Goal: Task Accomplishment & Management: Complete application form

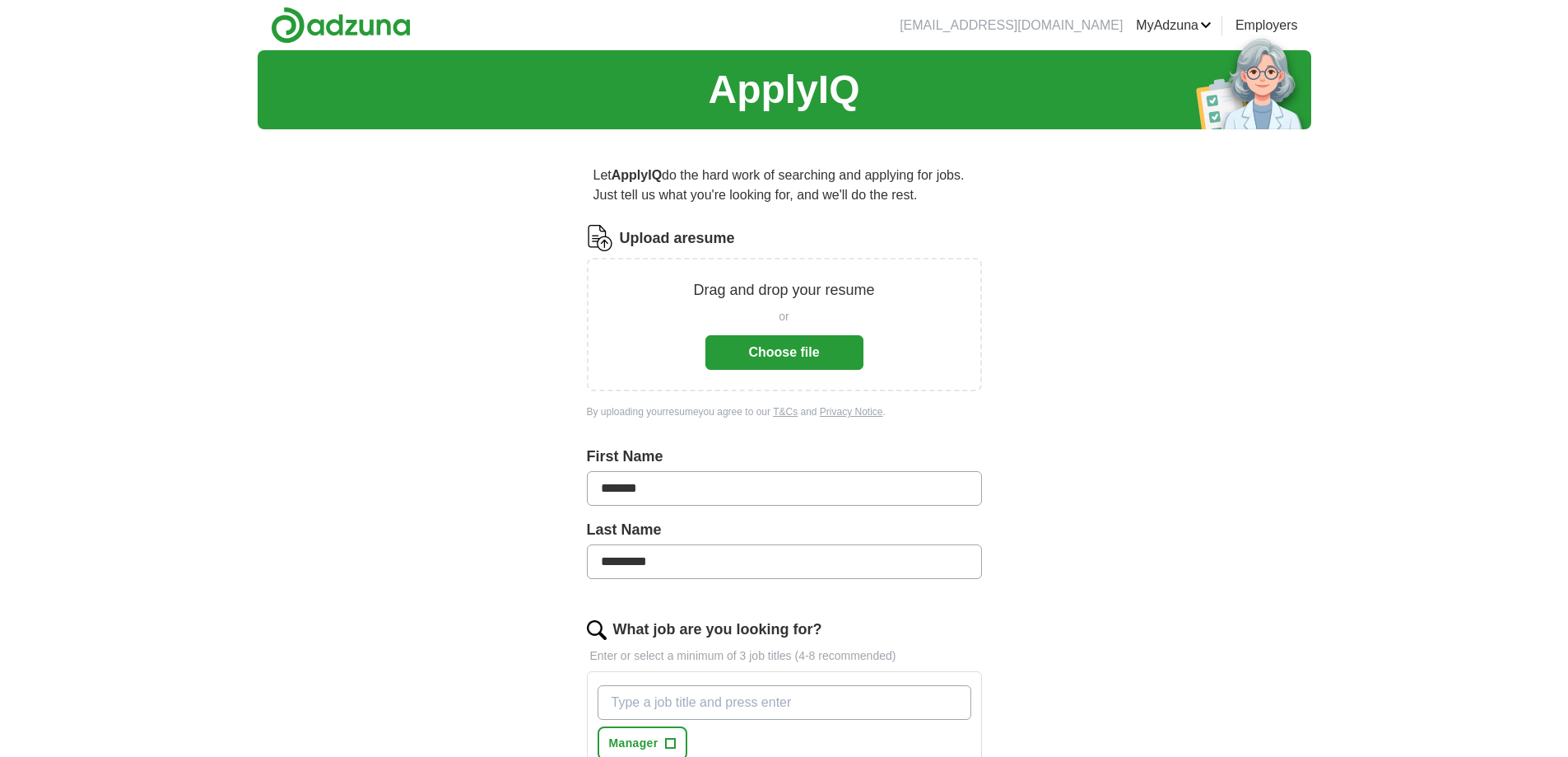
click at [787, 354] on button "Choose file" at bounding box center [784, 352] width 158 height 35
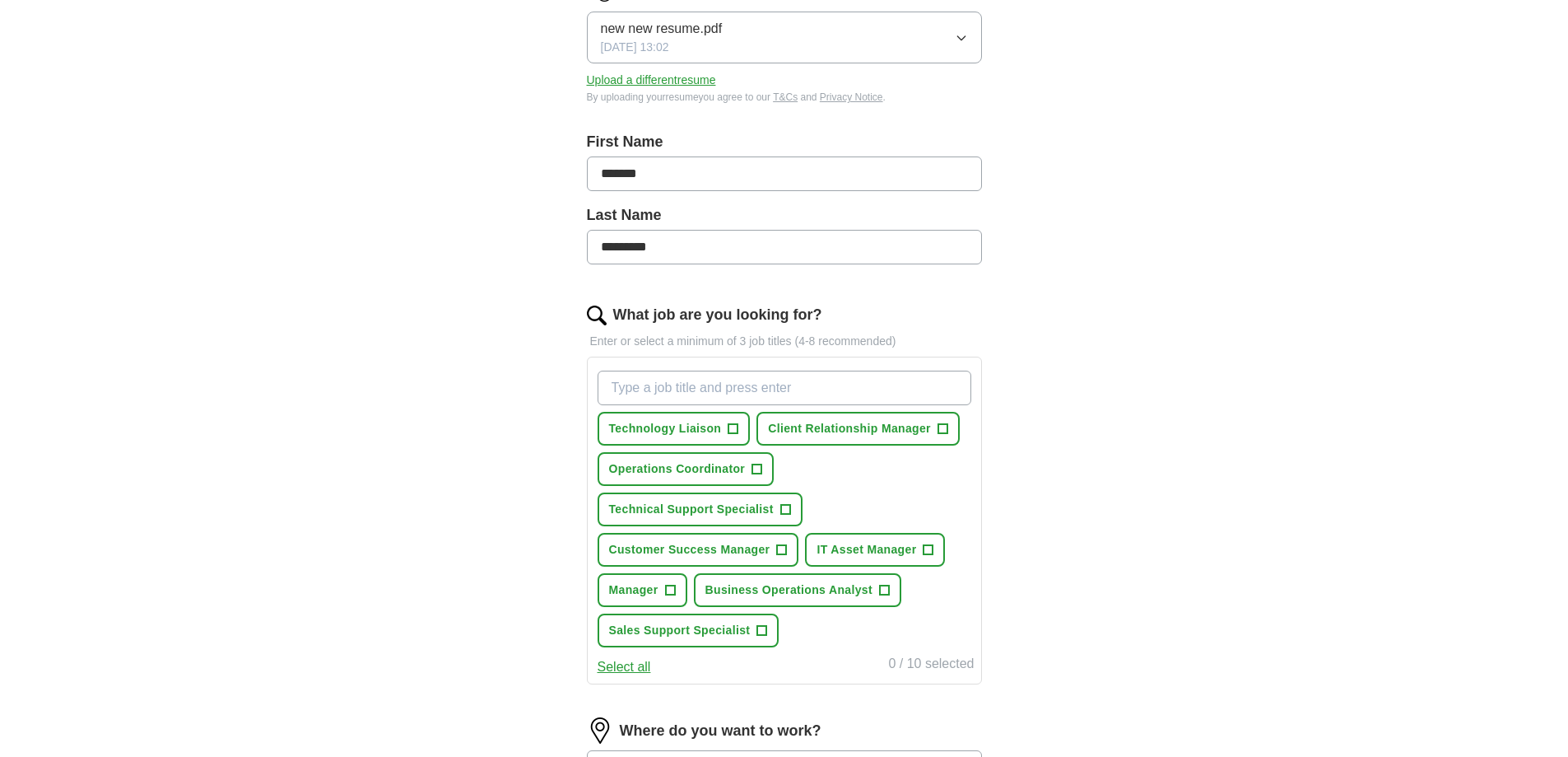
scroll to position [329, 0]
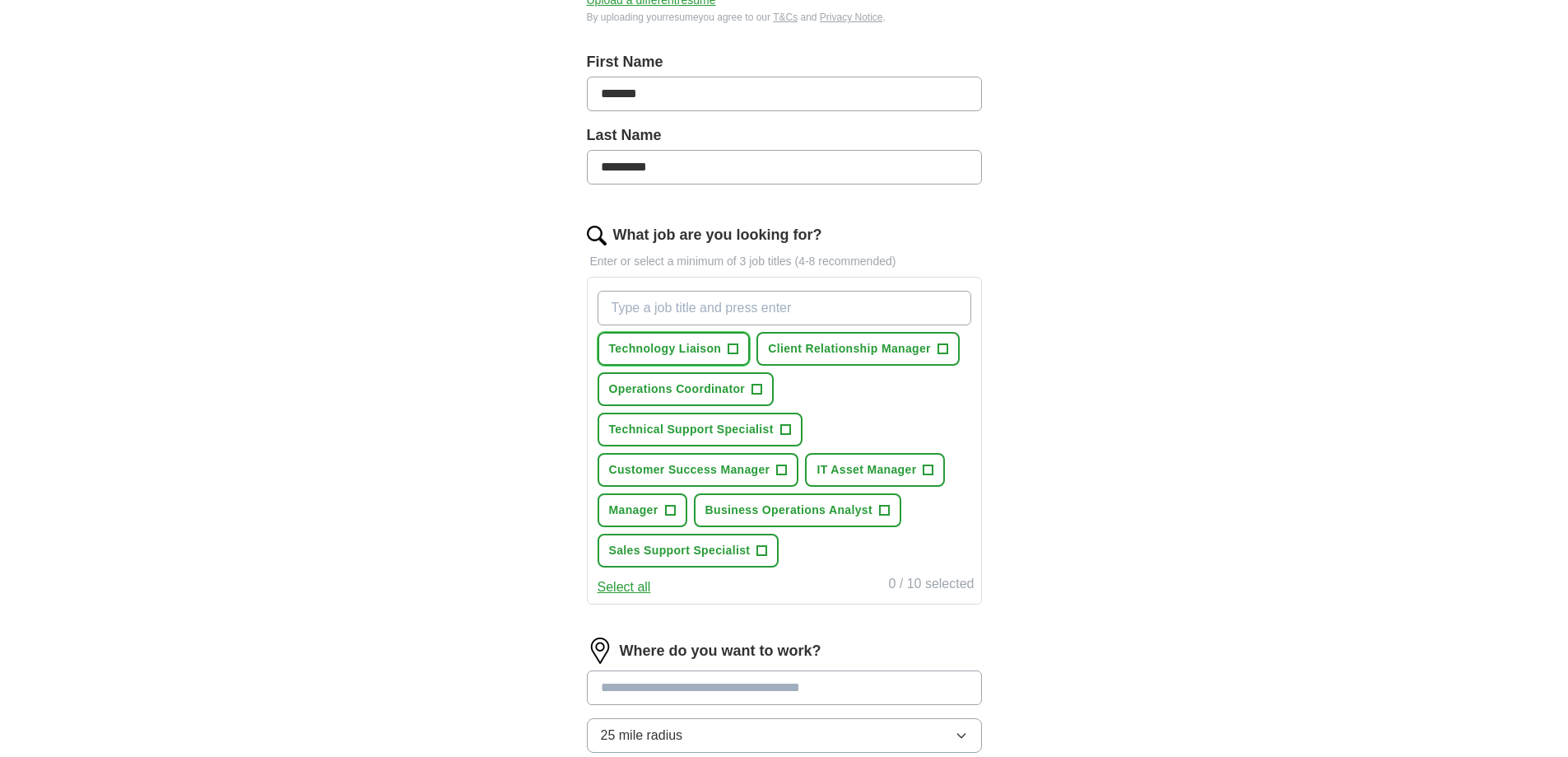
click at [733, 344] on span "+" at bounding box center [733, 350] width 10 height 13
click at [781, 429] on span "+" at bounding box center [784, 430] width 10 height 13
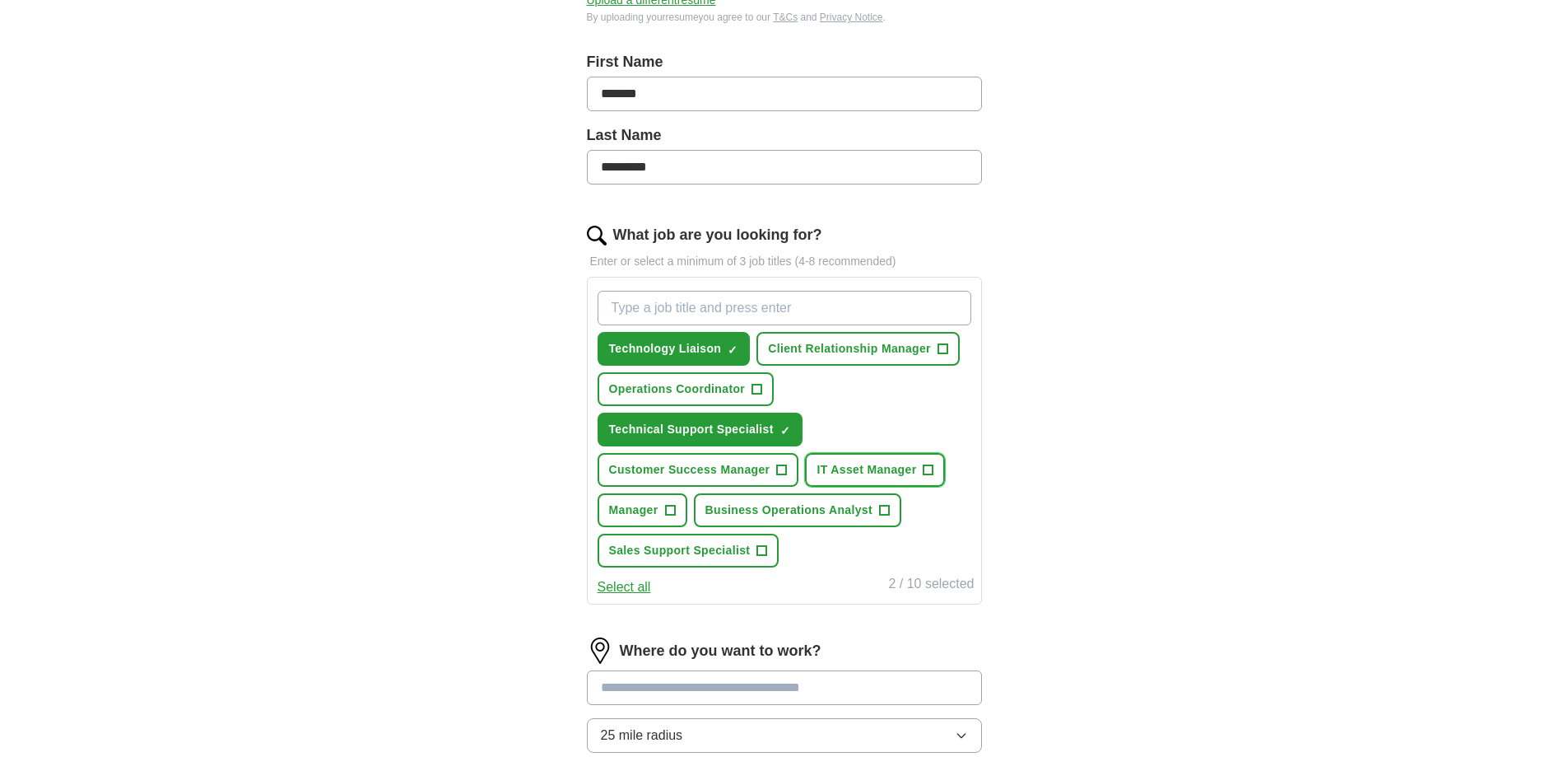
click at [922, 470] on button "IT Asset Manager +" at bounding box center [874, 469] width 140 height 34
click at [948, 356] on button "Client Relationship Manager +" at bounding box center [858, 349] width 203 height 34
click at [723, 305] on input "What job are you looking for?" at bounding box center [784, 308] width 373 height 35
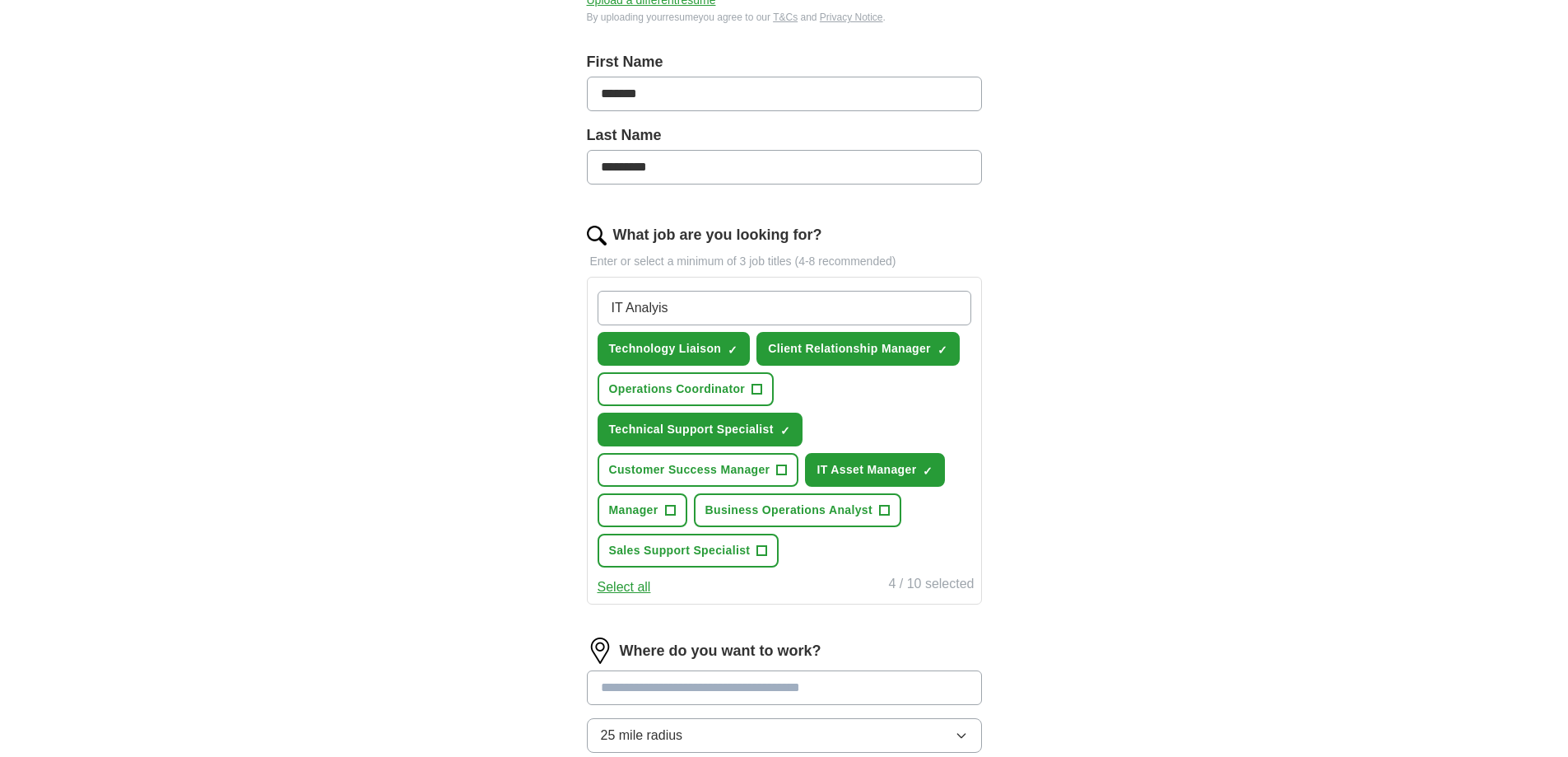
type input "IT Analyist"
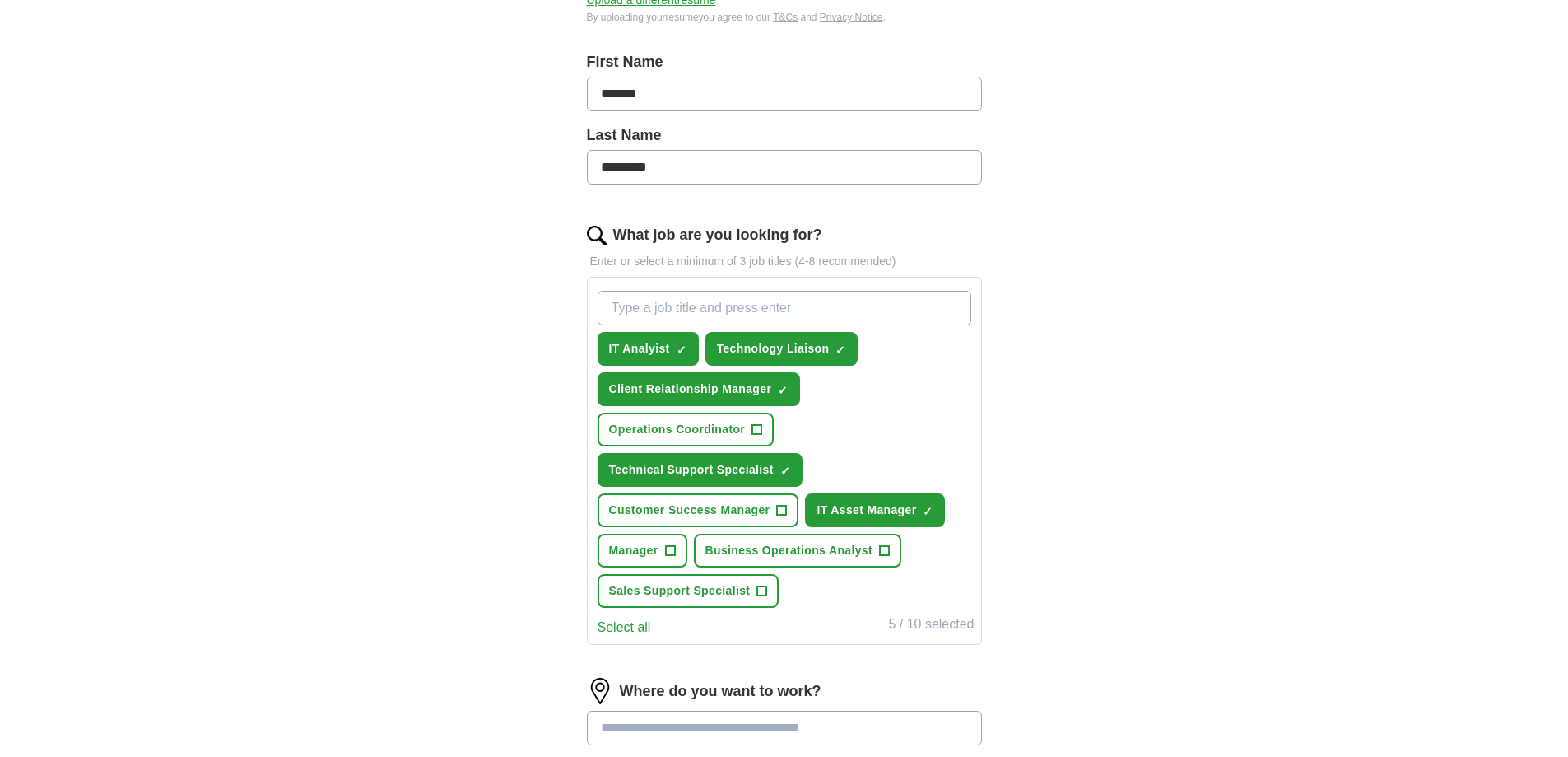
click at [723, 305] on input "What job are you looking for?" at bounding box center [784, 308] width 373 height 35
click at [0, 0] on span "×" at bounding box center [0, 0] width 0 height 0
click at [666, 315] on input "What job are you looking for?" at bounding box center [784, 308] width 373 height 35
type input "IT Analyst"
drag, startPoint x: 761, startPoint y: 347, endPoint x: 418, endPoint y: 369, distance: 343.7
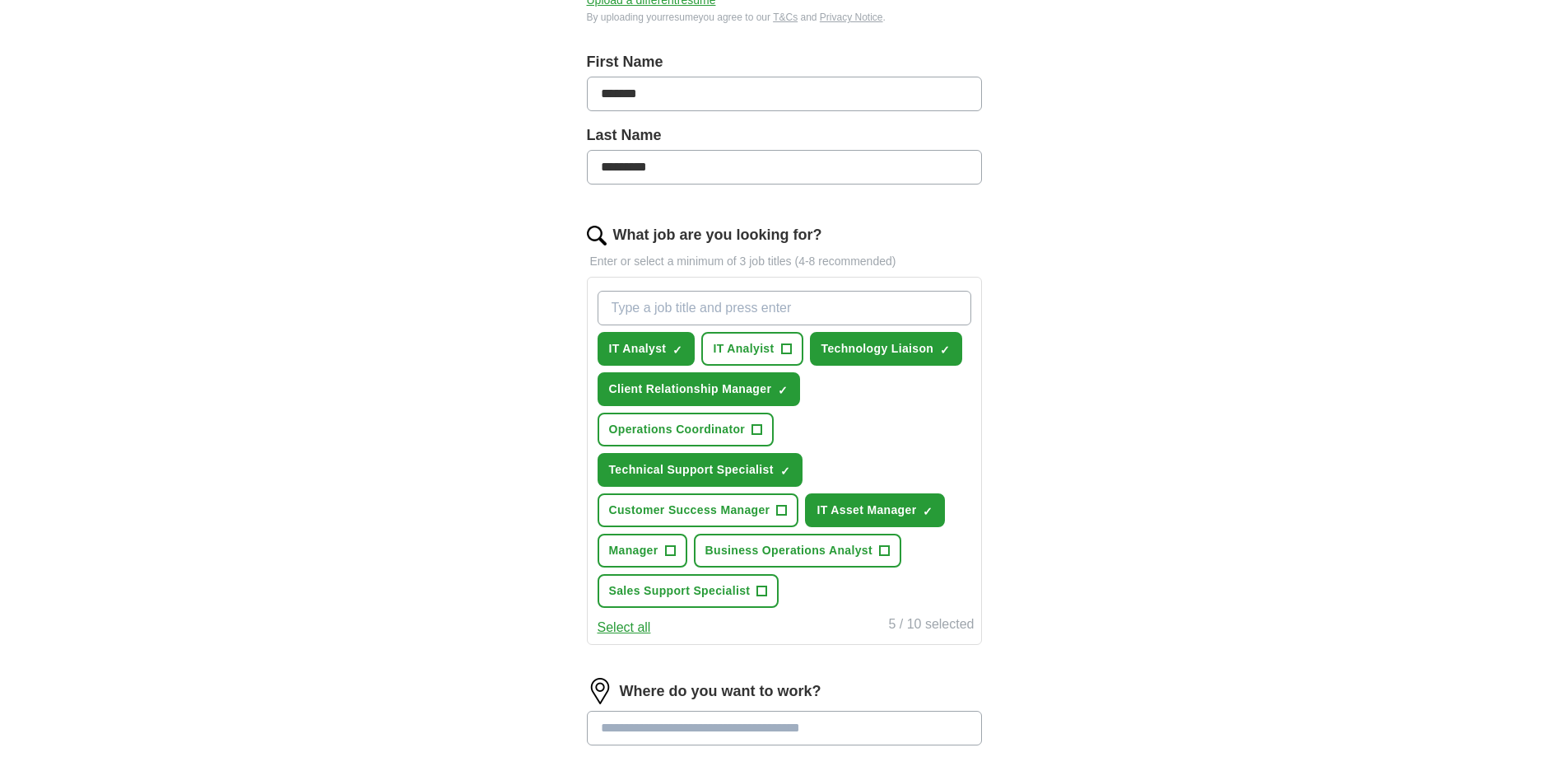
click at [416, 372] on div "ApplyIQ Let ApplyIQ do the hard work of searching and applying for jobs. Just t…" at bounding box center [784, 360] width 1053 height 1280
click at [716, 305] on input "What job are you looking for?" at bounding box center [784, 308] width 373 height 35
type input "Device Management"
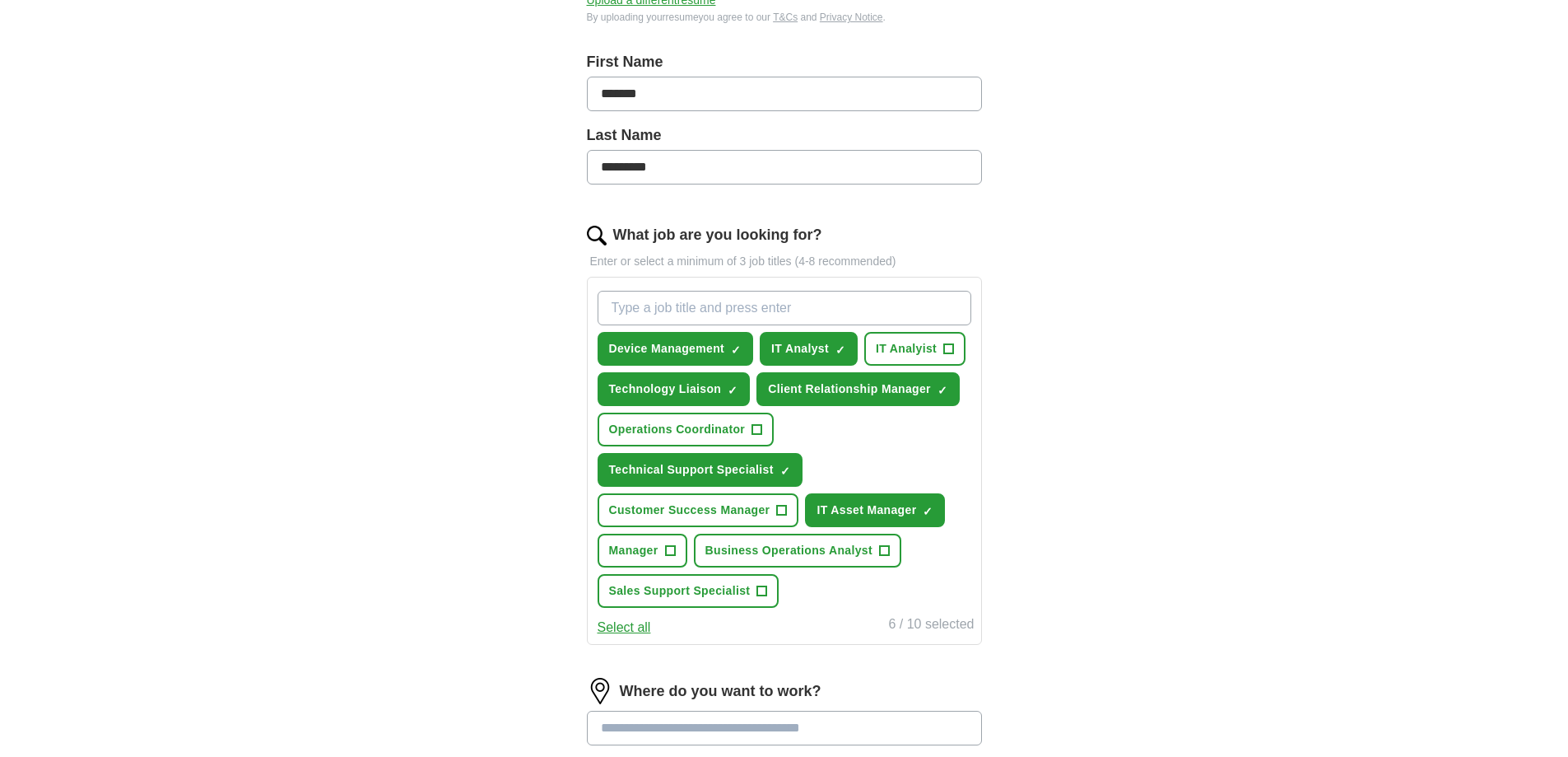
click at [718, 298] on input "What job are you looking for?" at bounding box center [784, 308] width 373 height 35
click at [766, 305] on input "What job are you looking for?" at bounding box center [784, 308] width 373 height 35
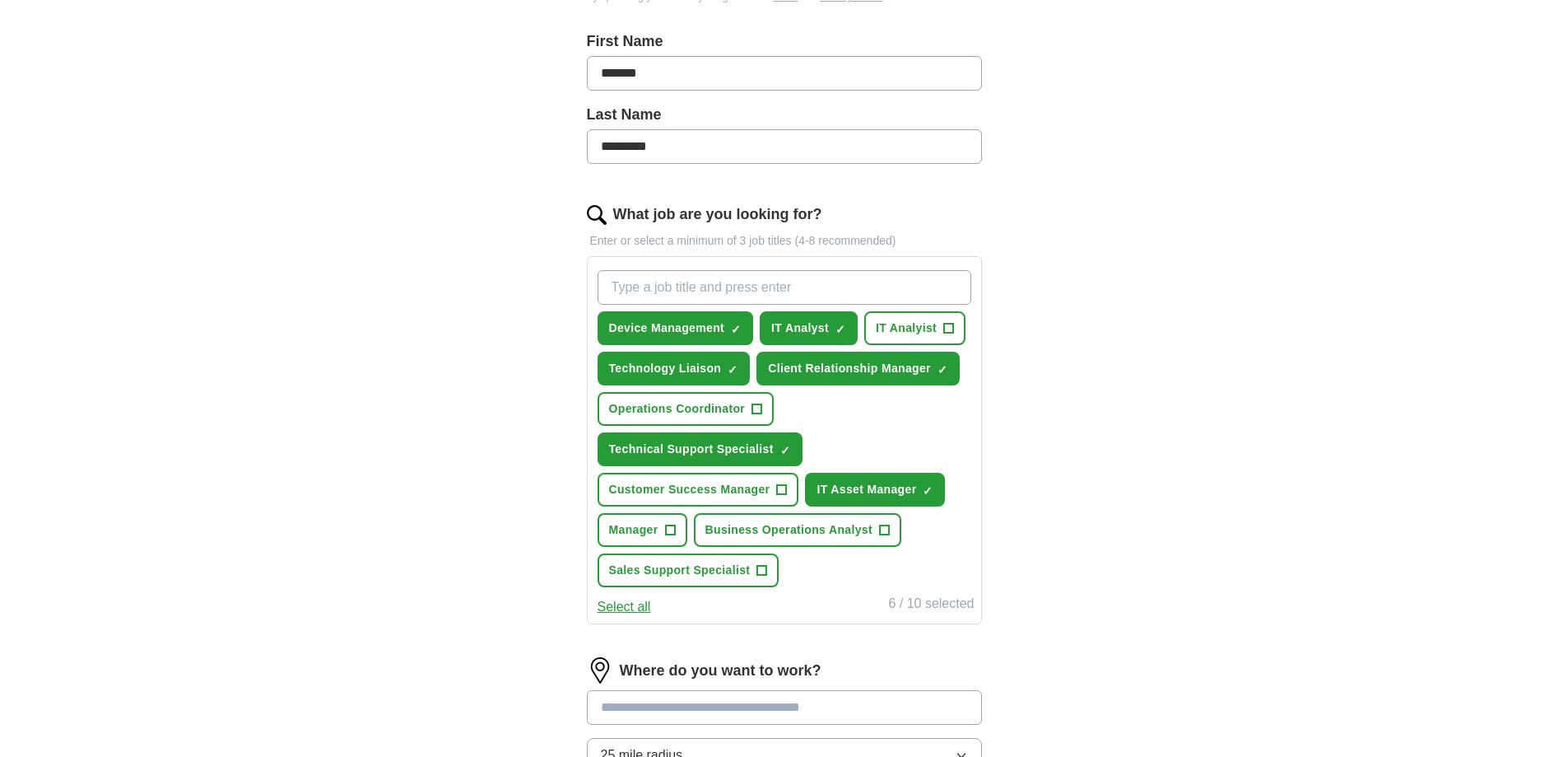
scroll to position [659, 0]
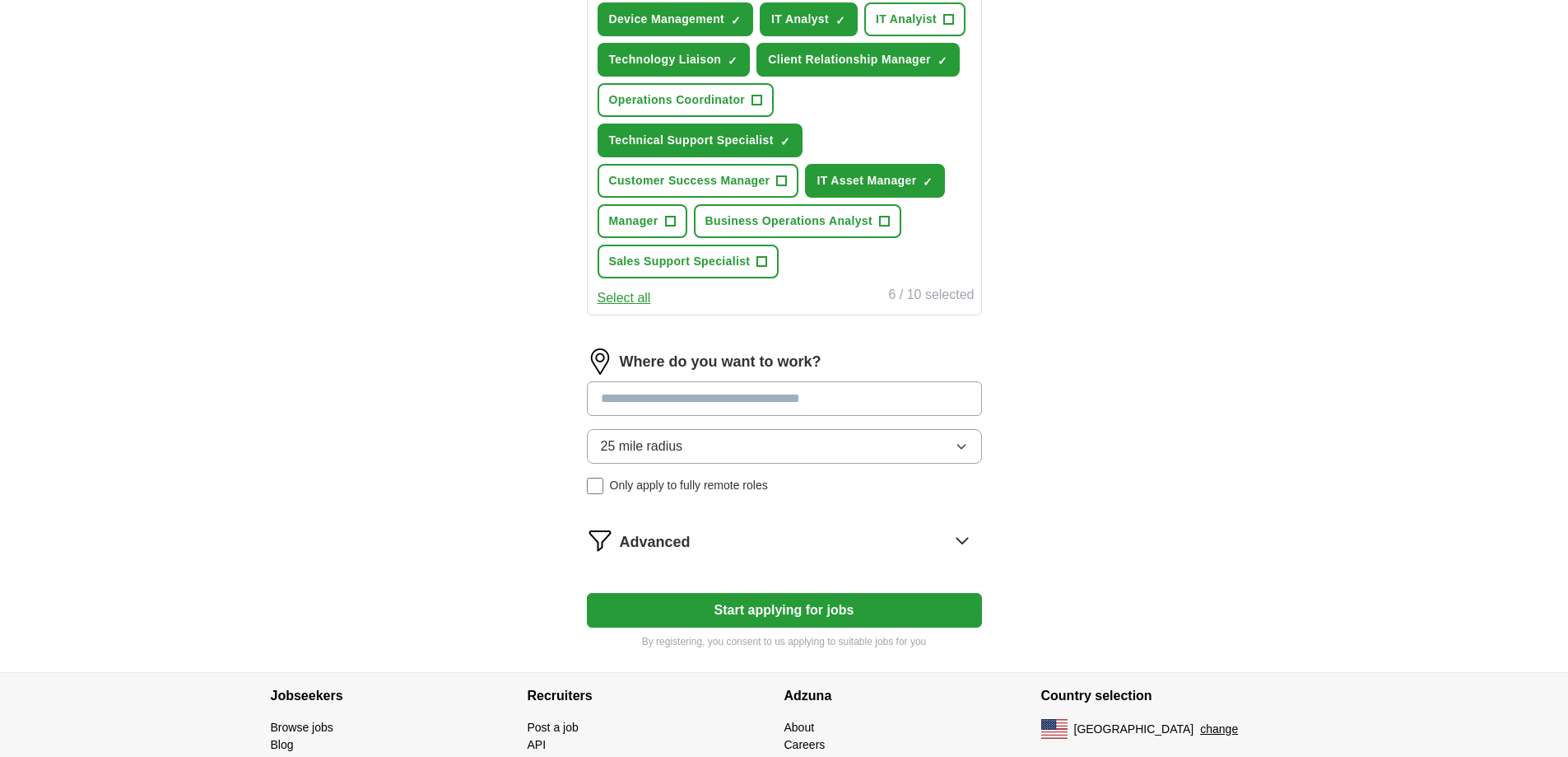
click at [716, 400] on input at bounding box center [784, 399] width 395 height 35
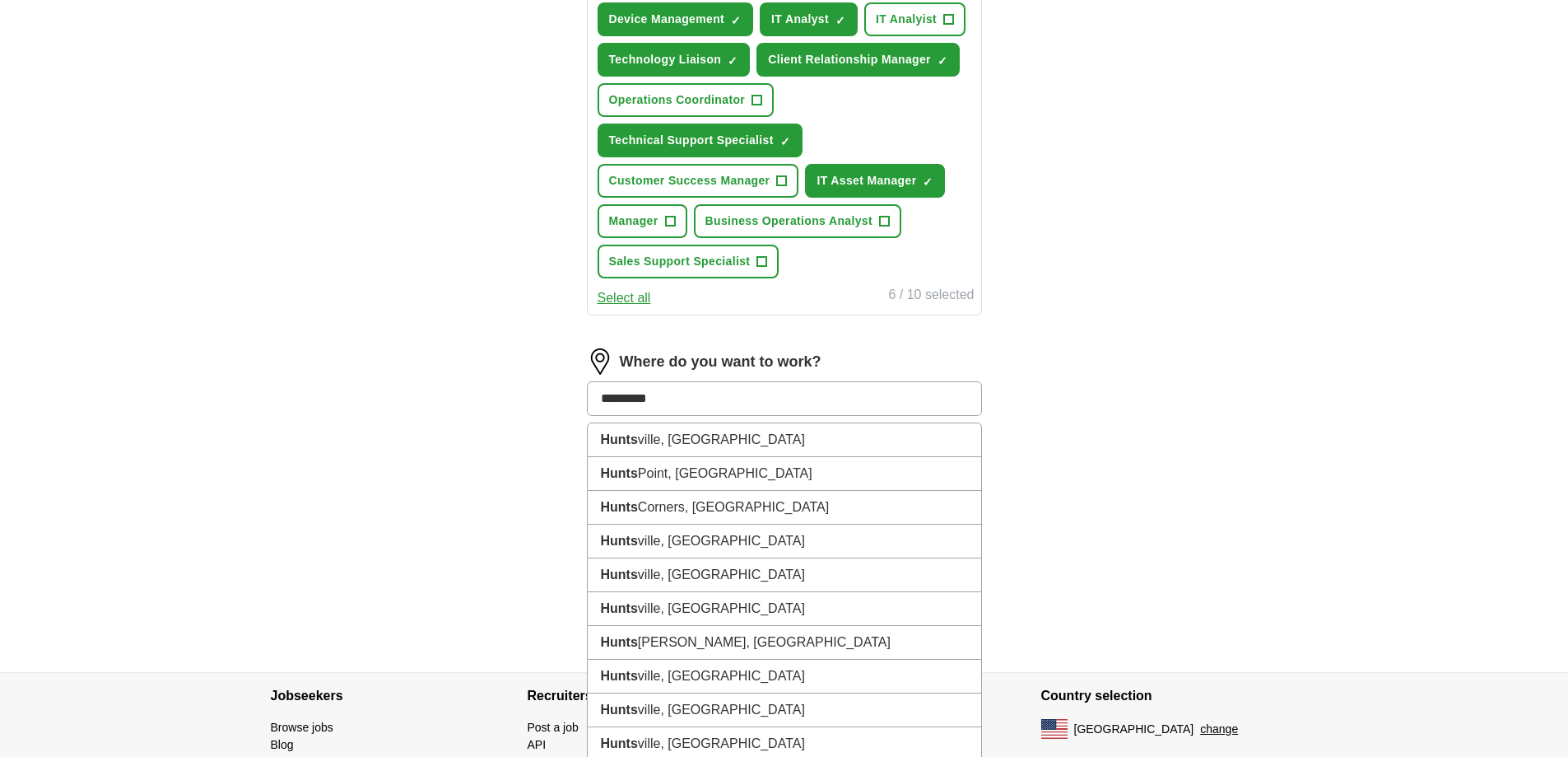
type input "**********"
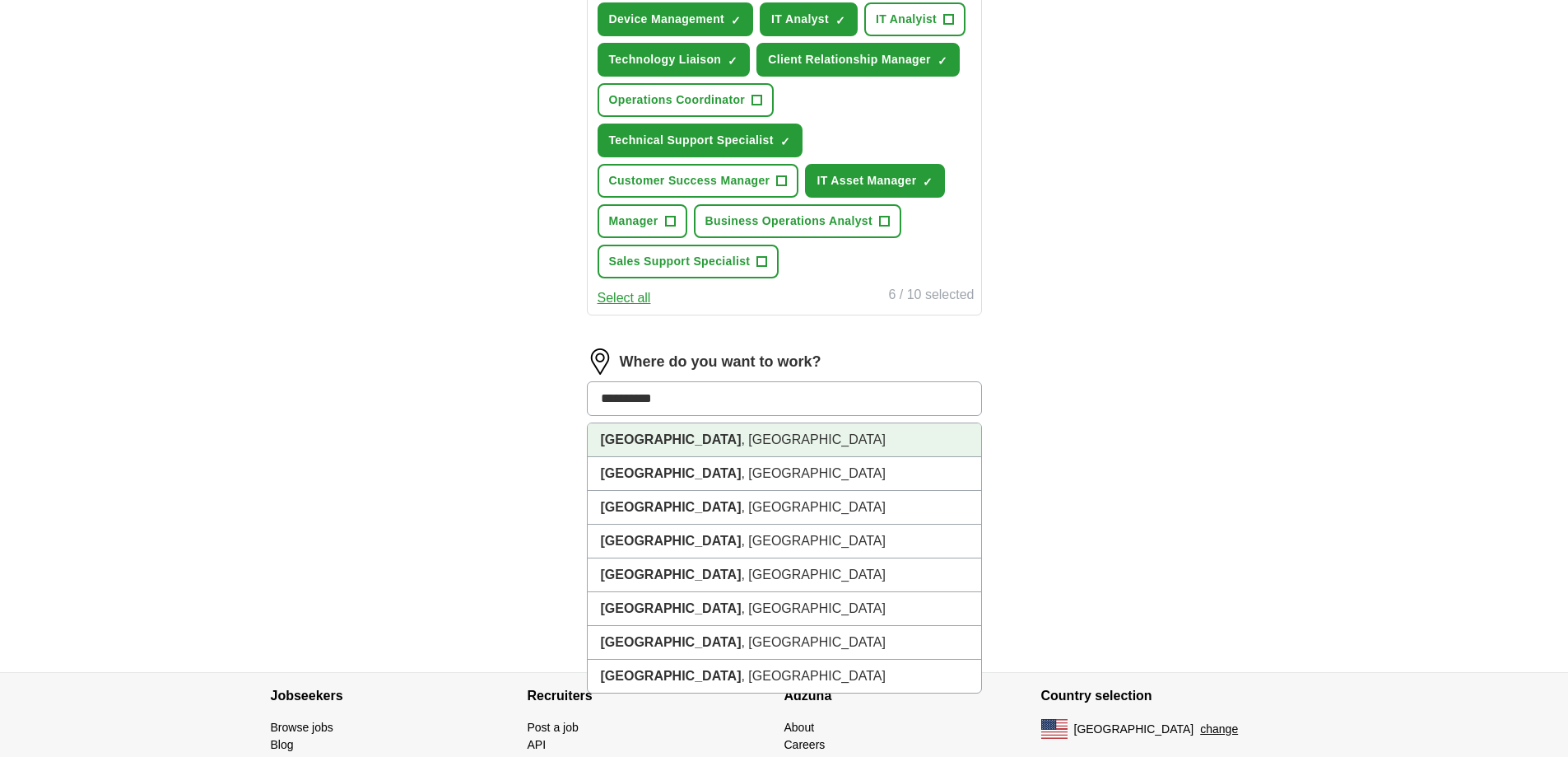
click at [708, 441] on li "[GEOGRAPHIC_DATA] , [GEOGRAPHIC_DATA]" at bounding box center [784, 439] width 394 height 34
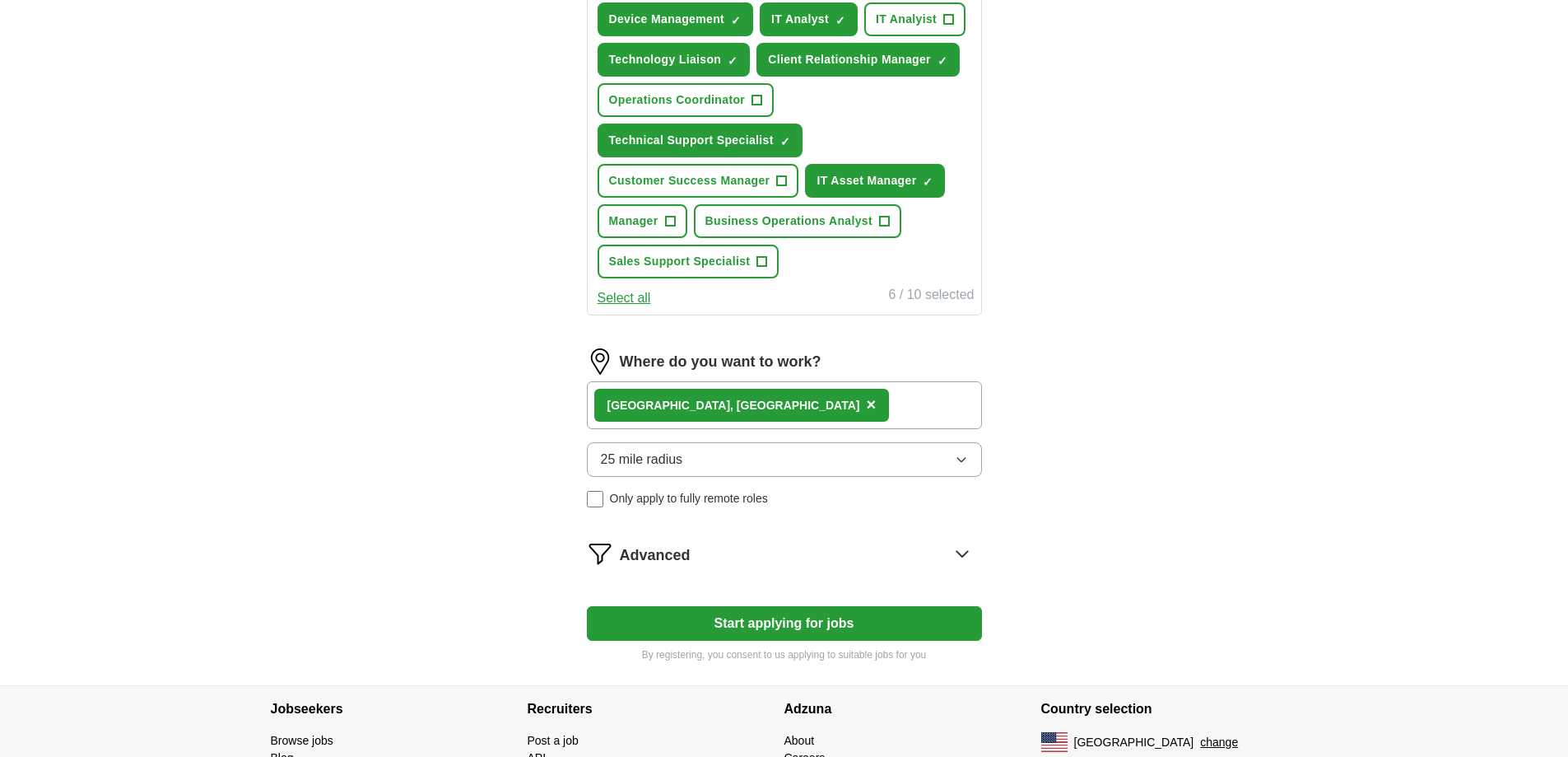
click at [710, 456] on button "25 mile radius" at bounding box center [784, 459] width 395 height 35
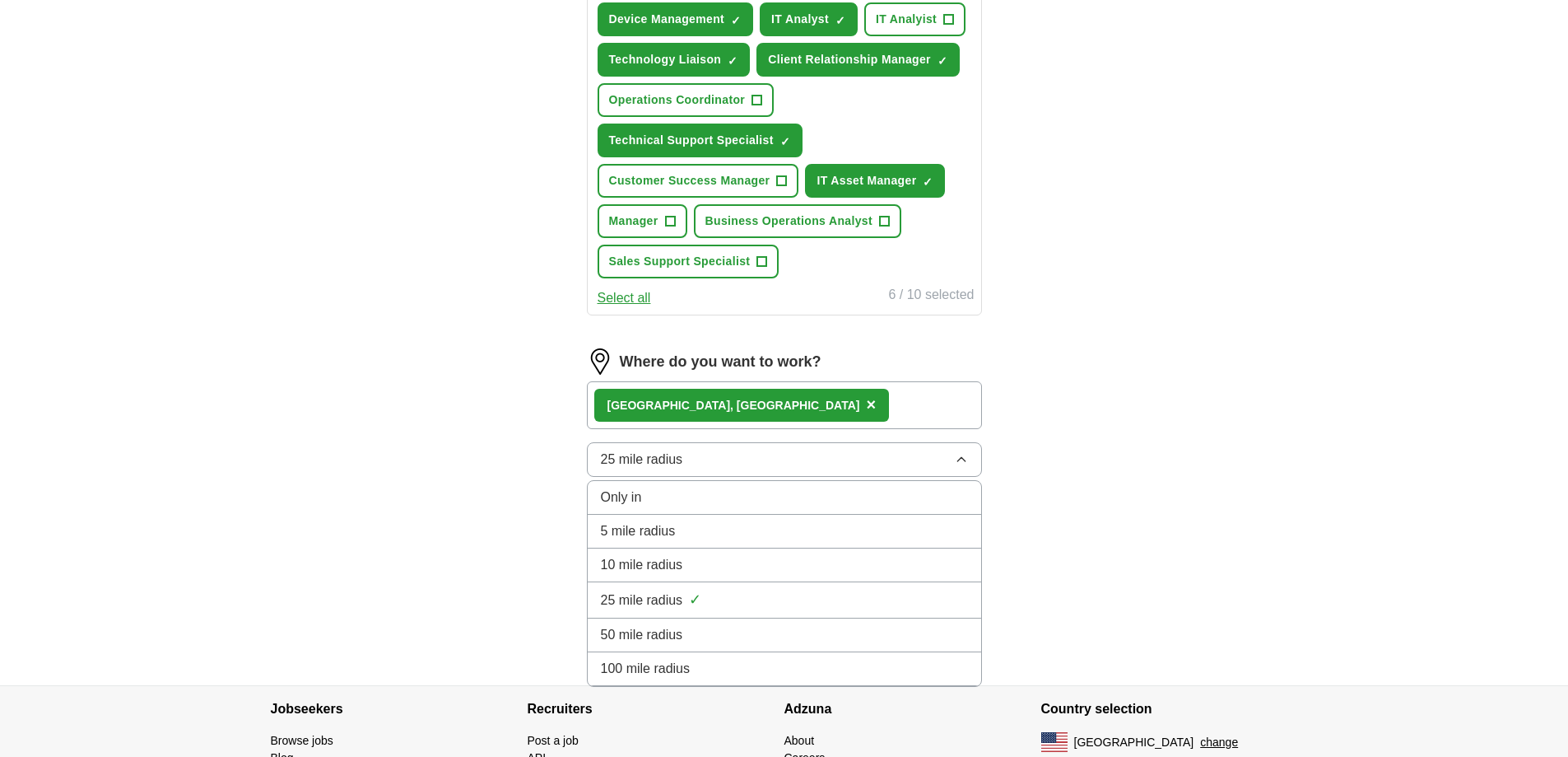
click at [728, 605] on div "25 mile radius ✓" at bounding box center [784, 599] width 367 height 22
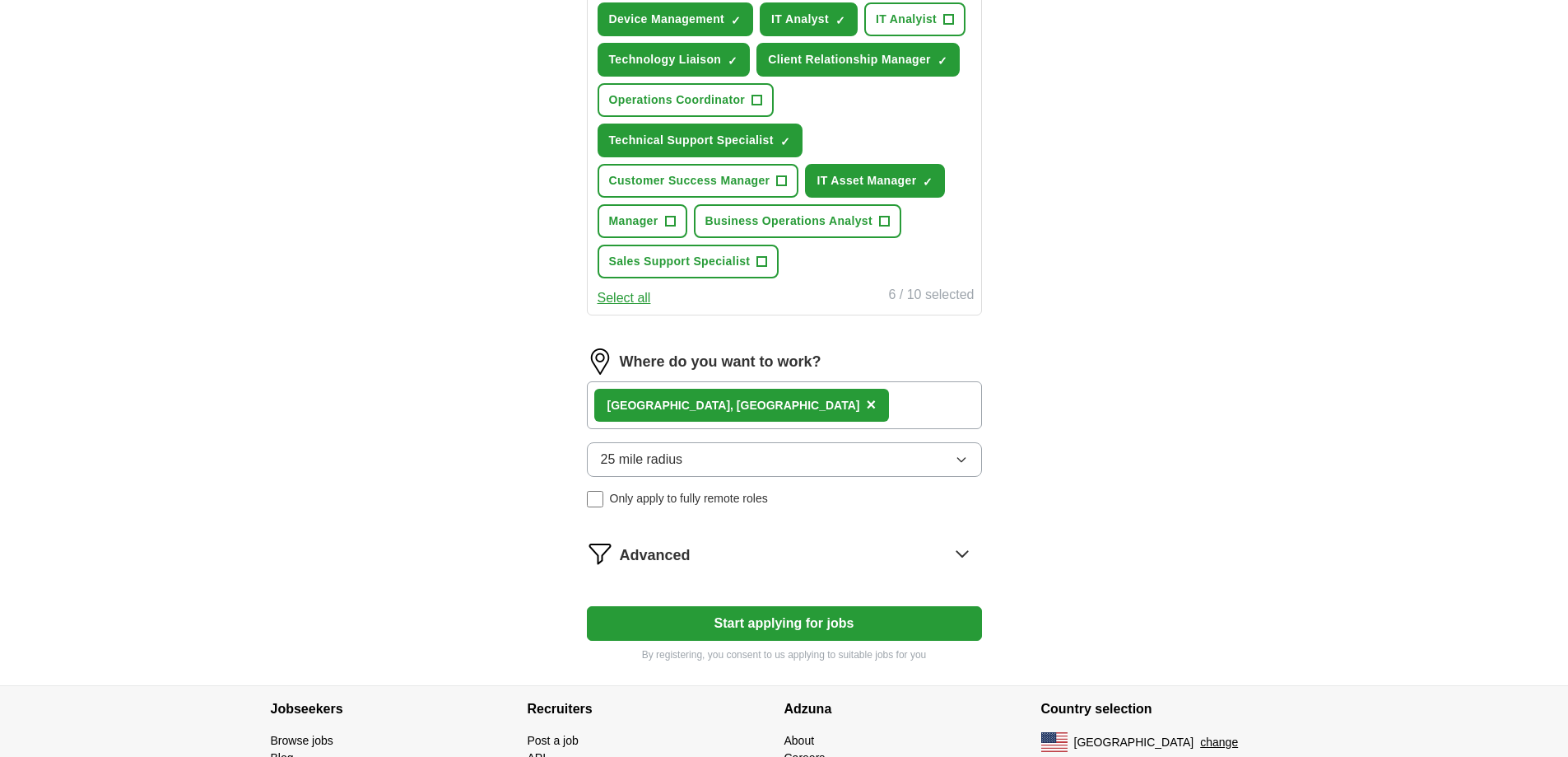
click at [727, 556] on div "Advanced" at bounding box center [801, 553] width 362 height 26
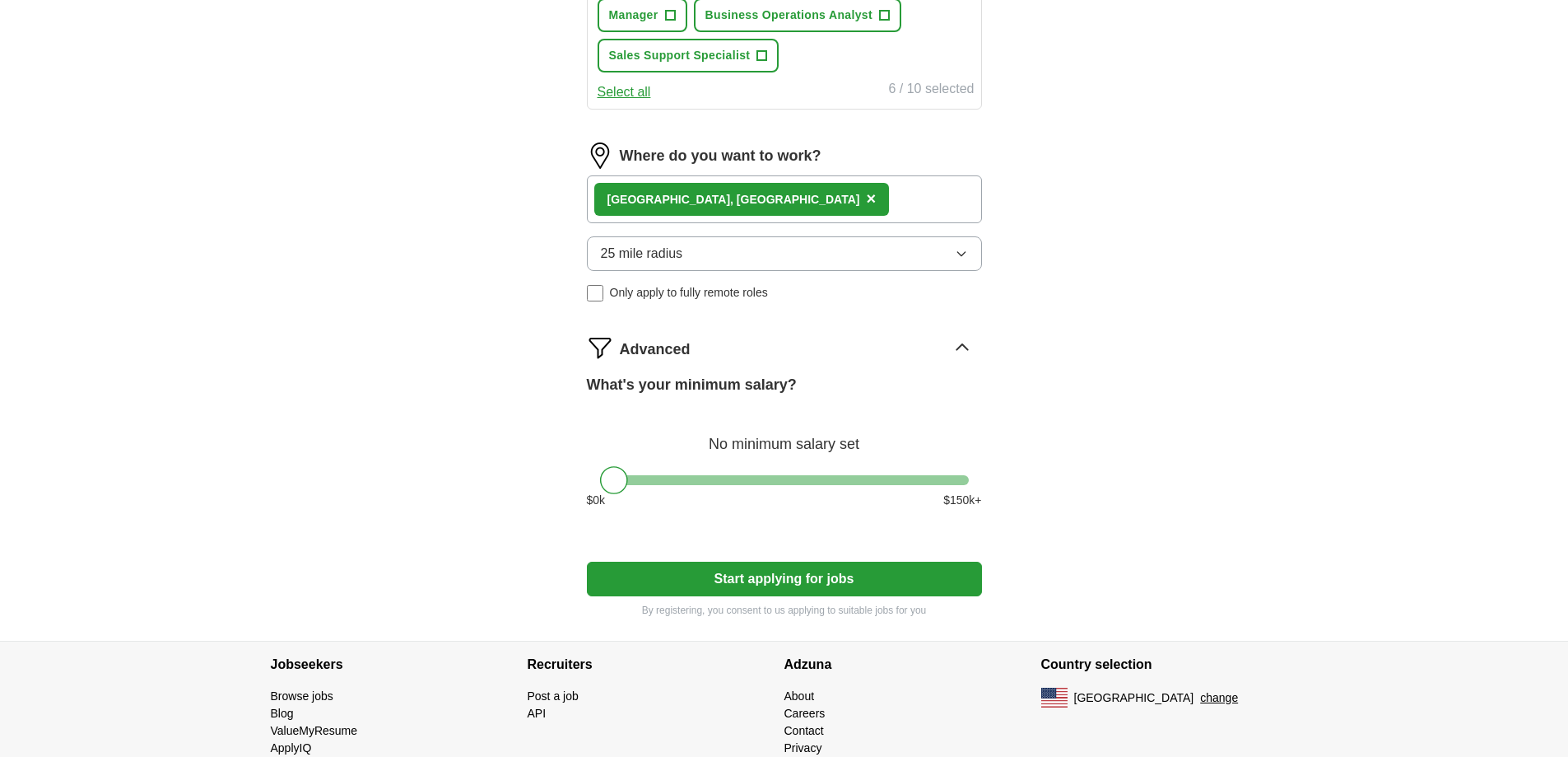
scroll to position [905, 0]
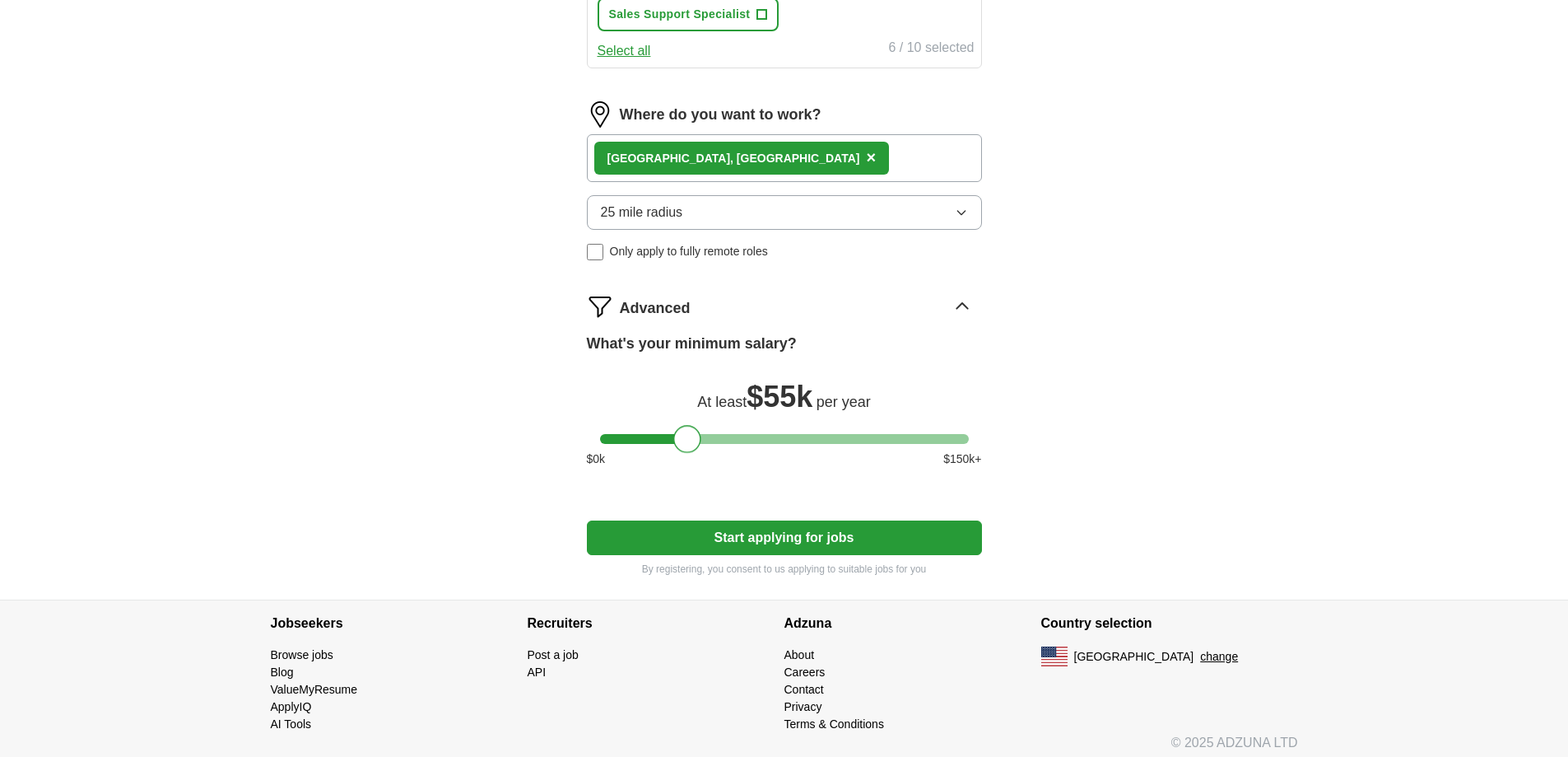
drag, startPoint x: 614, startPoint y: 441, endPoint x: 681, endPoint y: 444, distance: 67.1
click at [681, 444] on div at bounding box center [686, 438] width 28 height 28
click at [696, 439] on div at bounding box center [695, 438] width 28 height 28
click at [767, 535] on button "Start applying for jobs" at bounding box center [784, 537] width 395 height 35
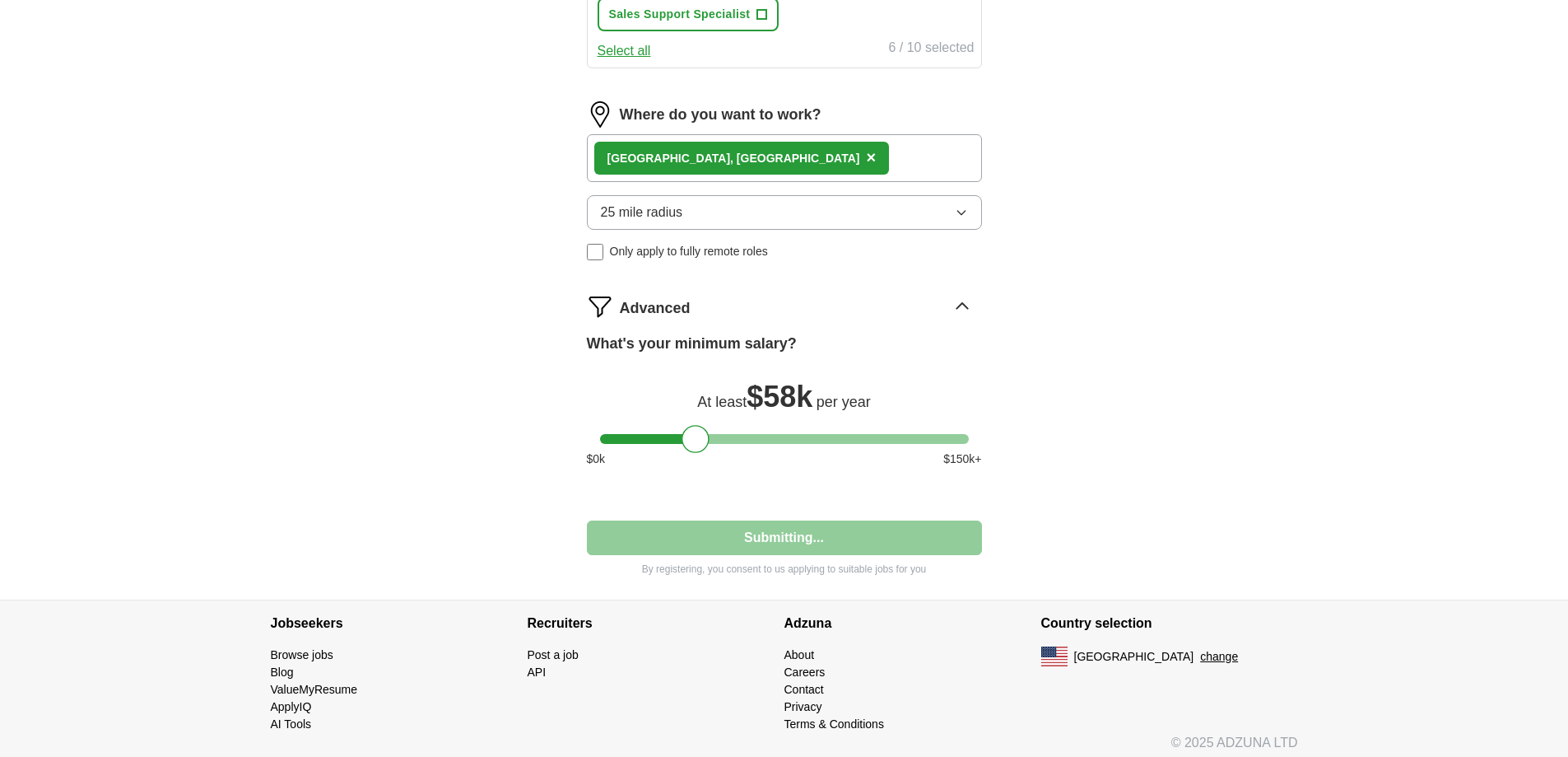
select select "**"
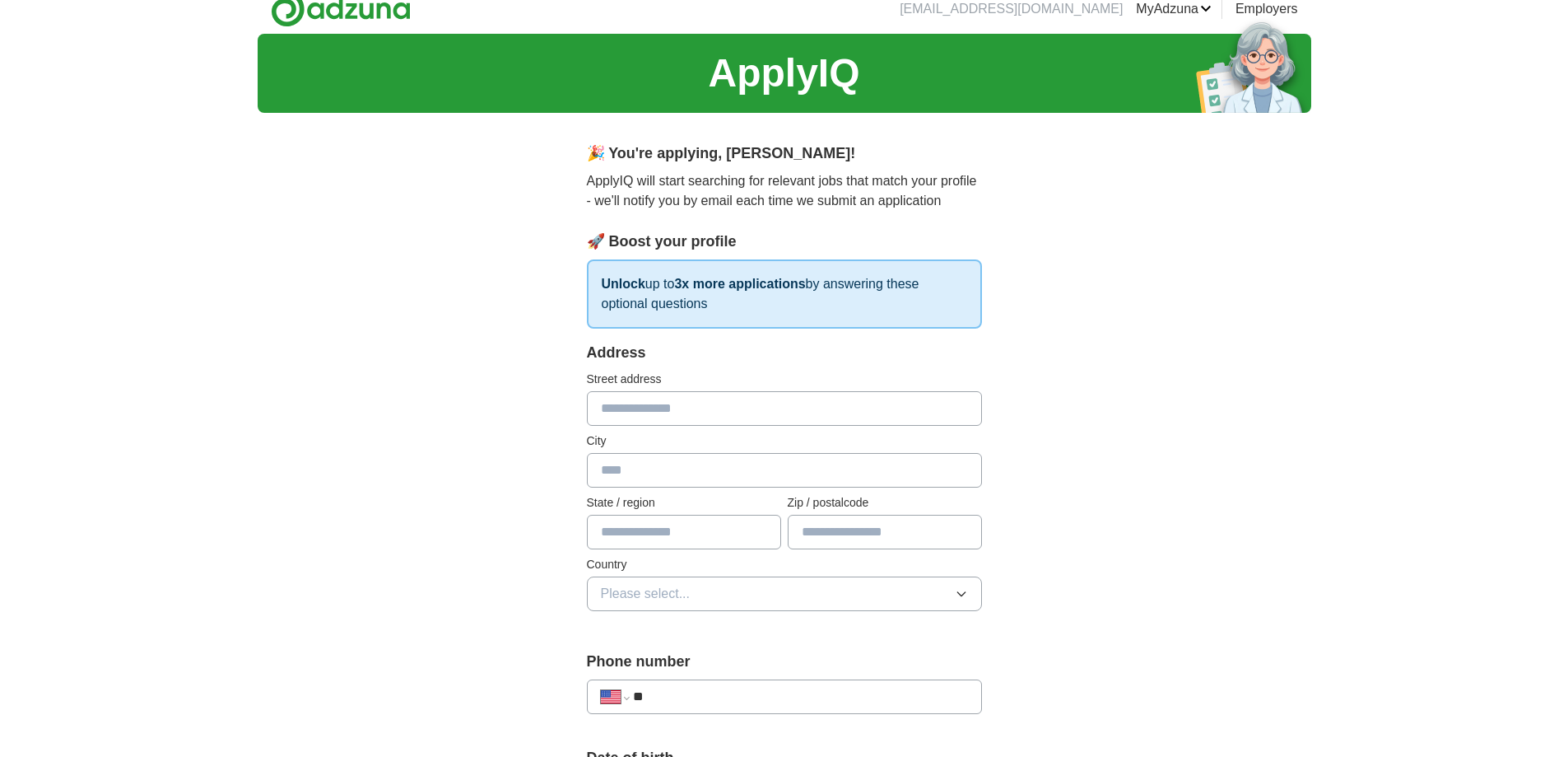
scroll to position [0, 0]
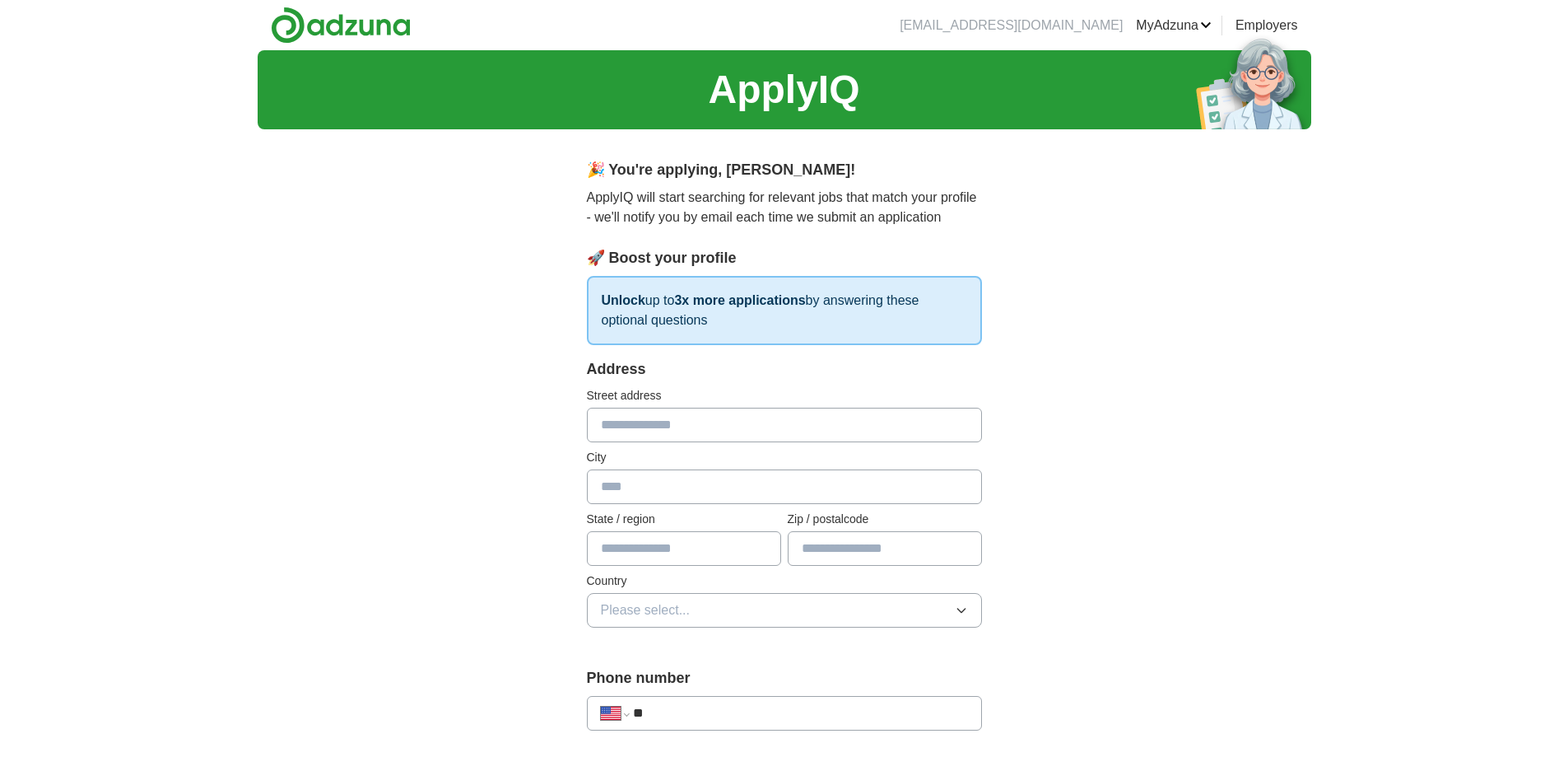
click at [708, 431] on input "text" at bounding box center [784, 425] width 395 height 35
type input "**********"
type input "*******"
type input "*****"
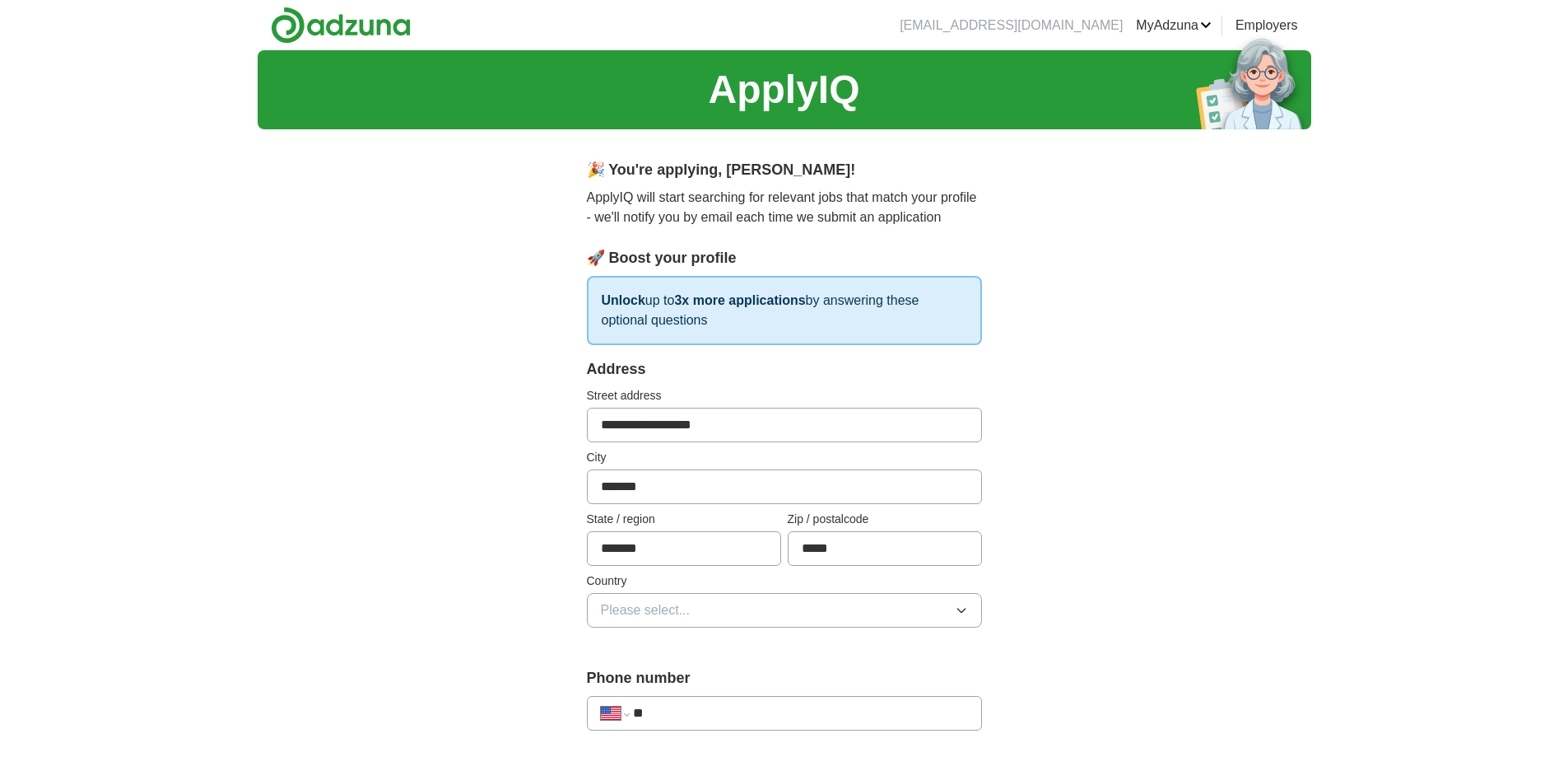
click at [726, 606] on button "Please select..." at bounding box center [784, 611] width 395 height 35
click at [725, 676] on div "[GEOGRAPHIC_DATA]" at bounding box center [784, 682] width 367 height 20
click at [726, 702] on div "**********" at bounding box center [784, 713] width 395 height 35
drag, startPoint x: 728, startPoint y: 714, endPoint x: 718, endPoint y: 707, distance: 12.2
click at [728, 715] on input "**" at bounding box center [799, 713] width 334 height 20
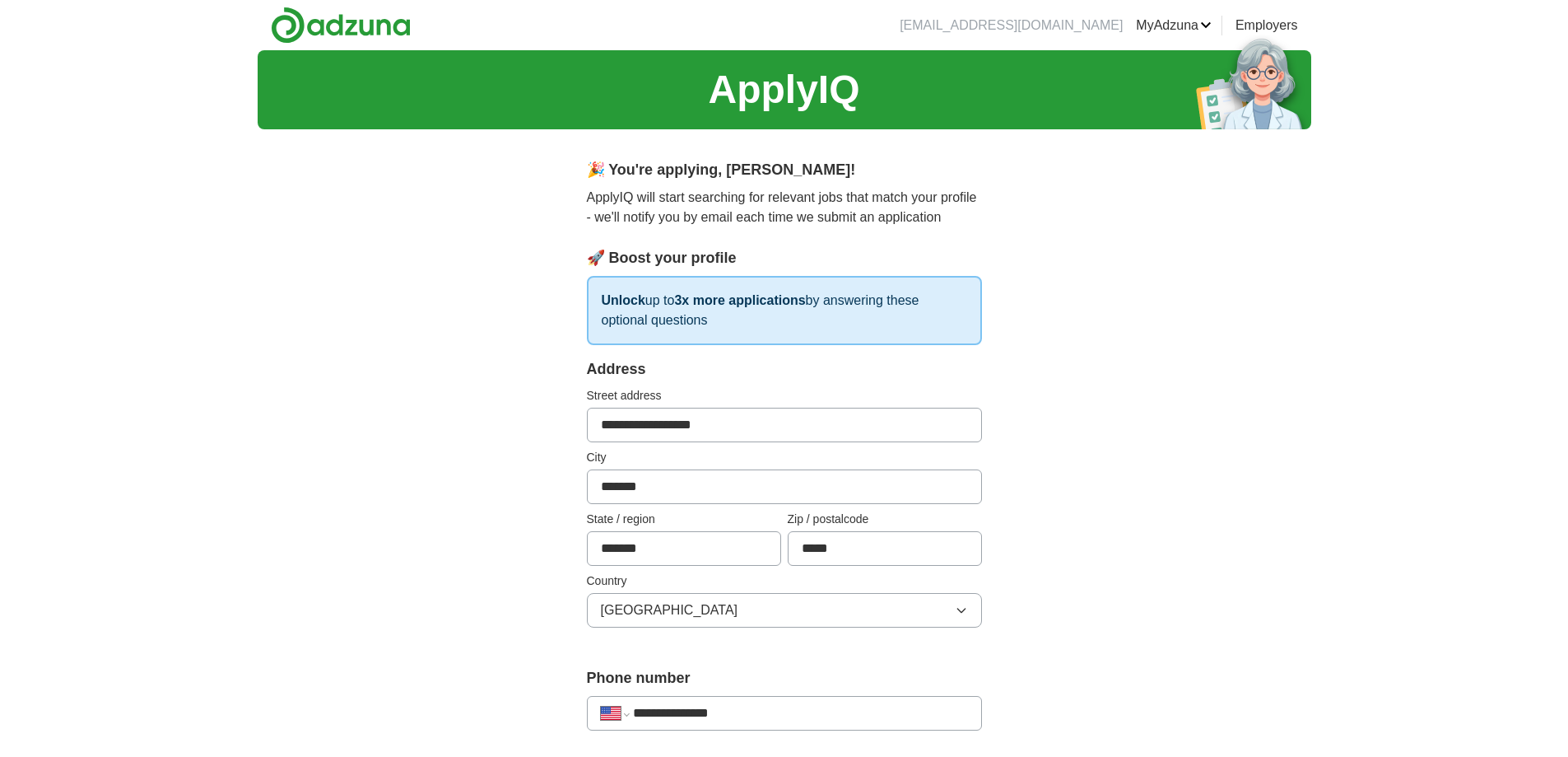
scroll to position [247, 0]
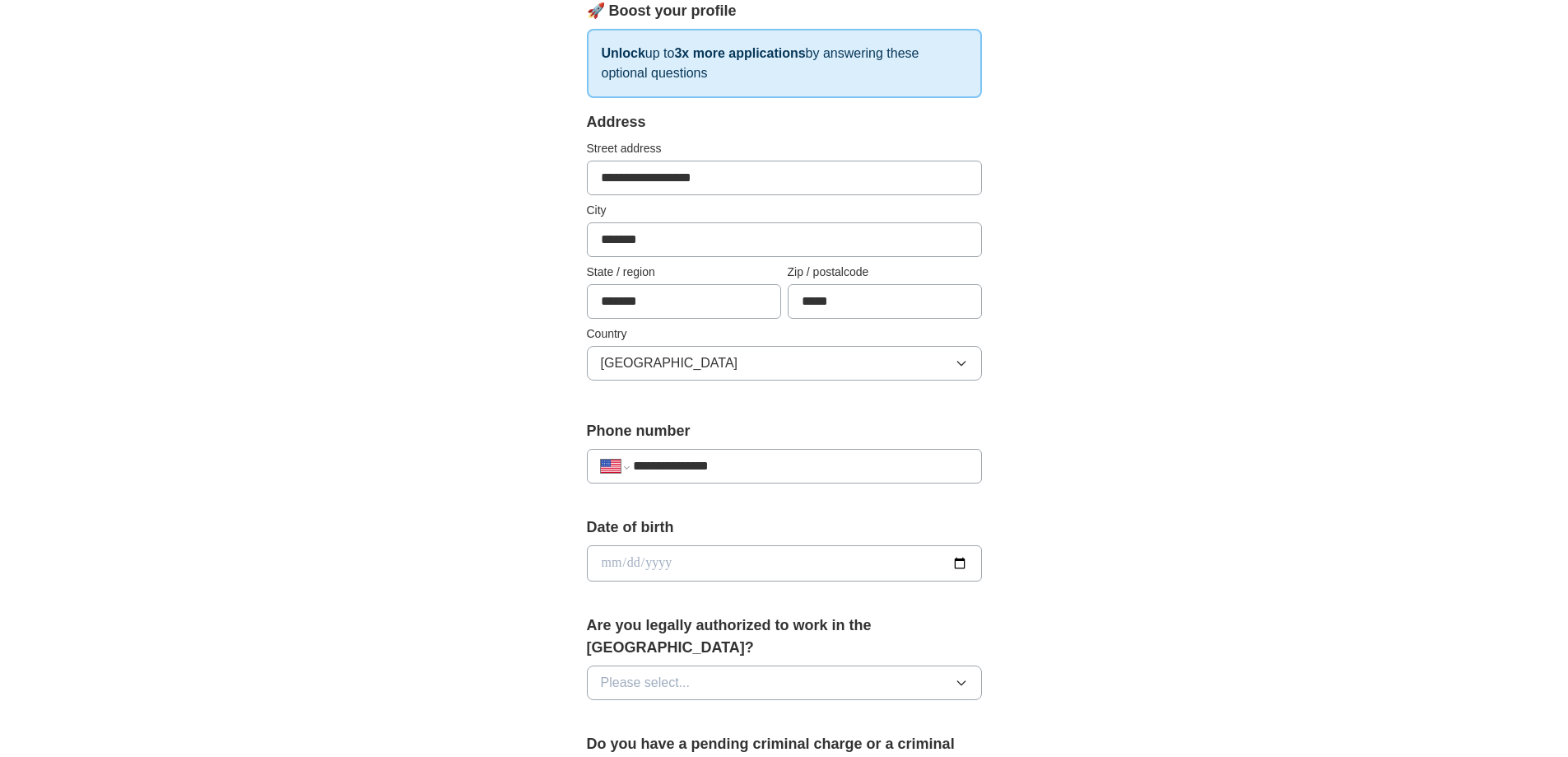
type input "**********"
click at [711, 565] on input "date" at bounding box center [784, 563] width 395 height 37
type input "**********"
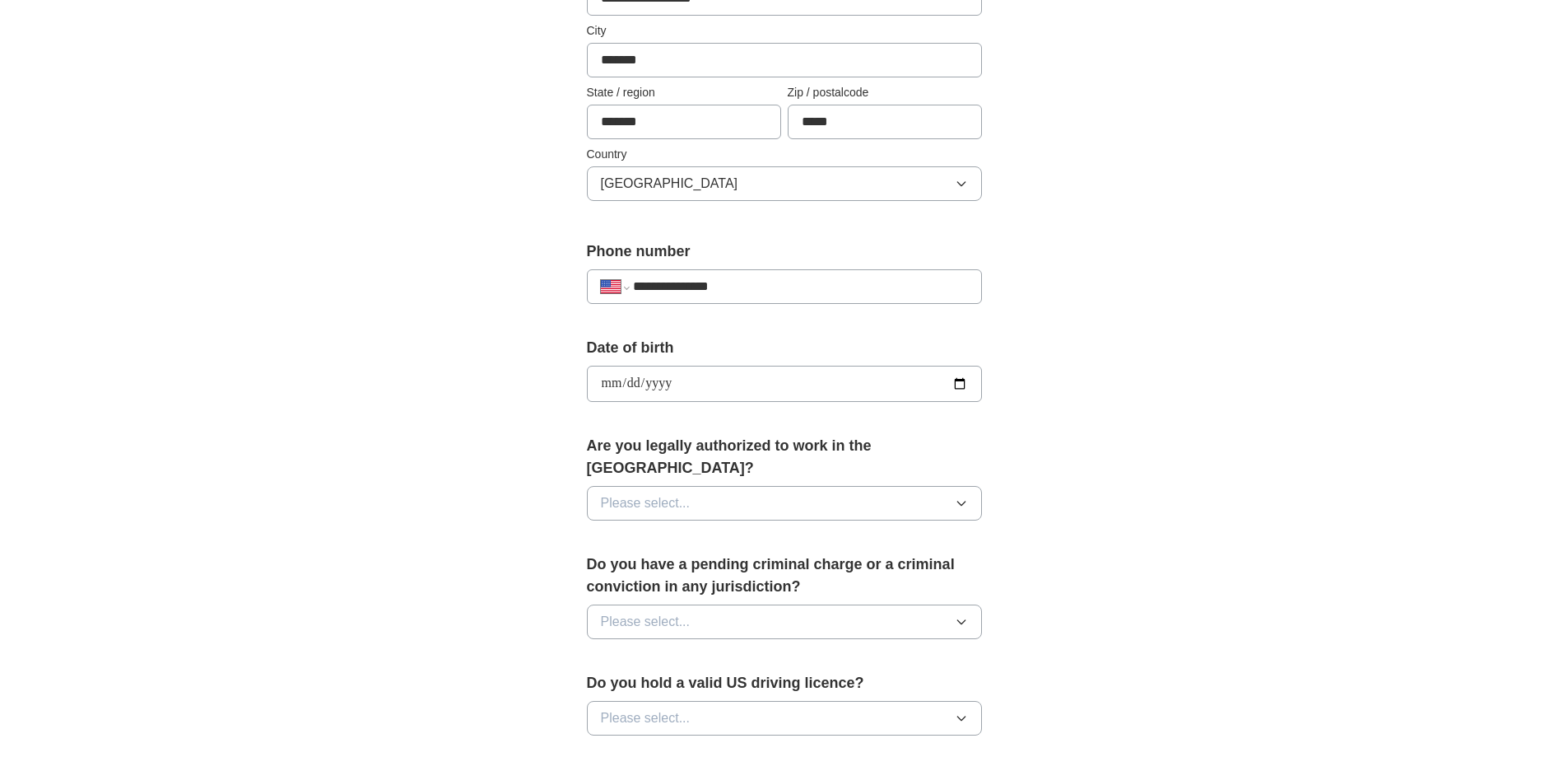
scroll to position [494, 0]
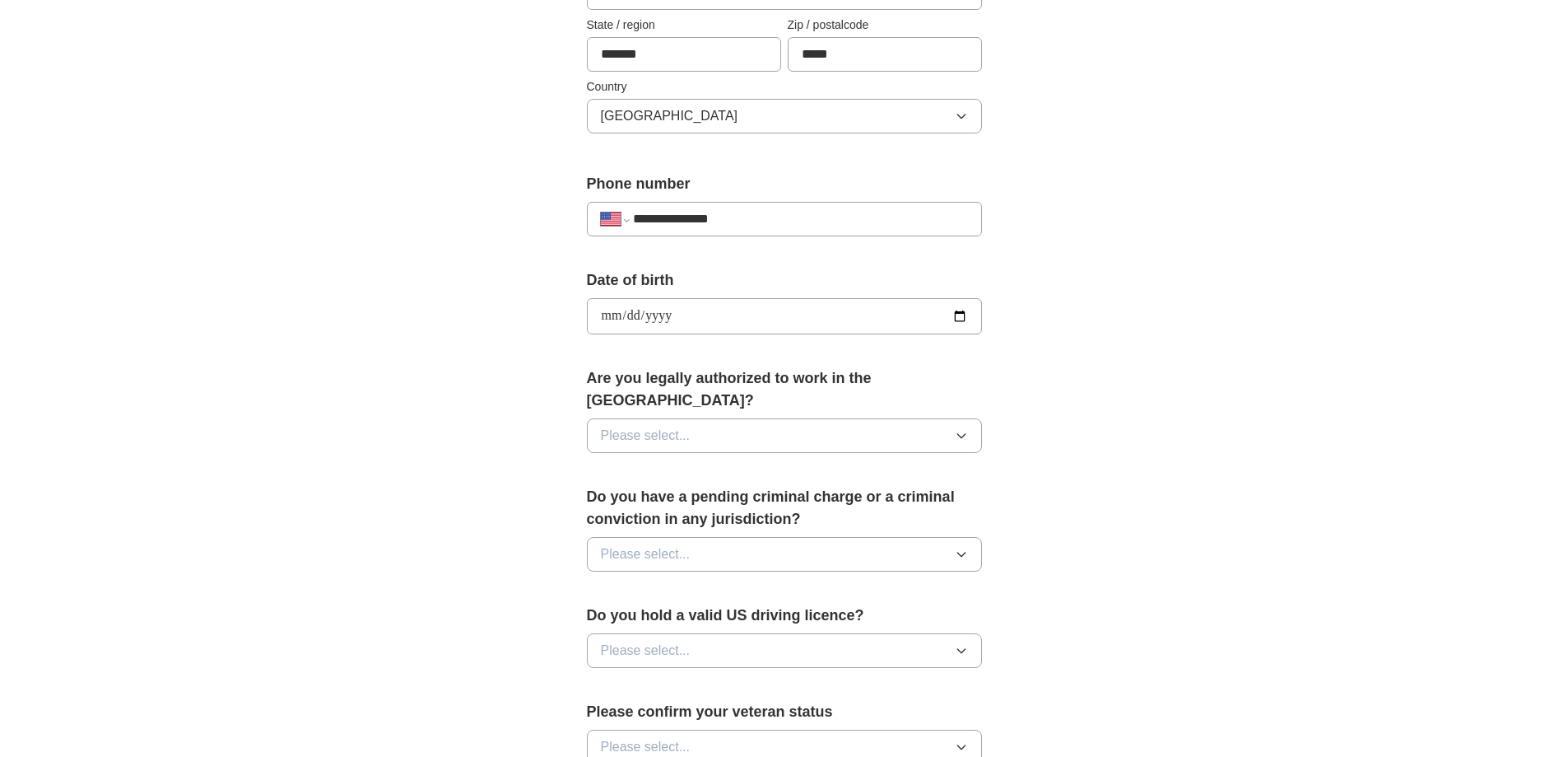
click at [782, 418] on button "Please select..." at bounding box center [784, 435] width 395 height 35
click at [789, 463] on div "Yes" at bounding box center [784, 473] width 367 height 20
click at [782, 536] on button "Please select..." at bounding box center [784, 554] width 395 height 35
click at [759, 616] on div "No" at bounding box center [784, 626] width 367 height 20
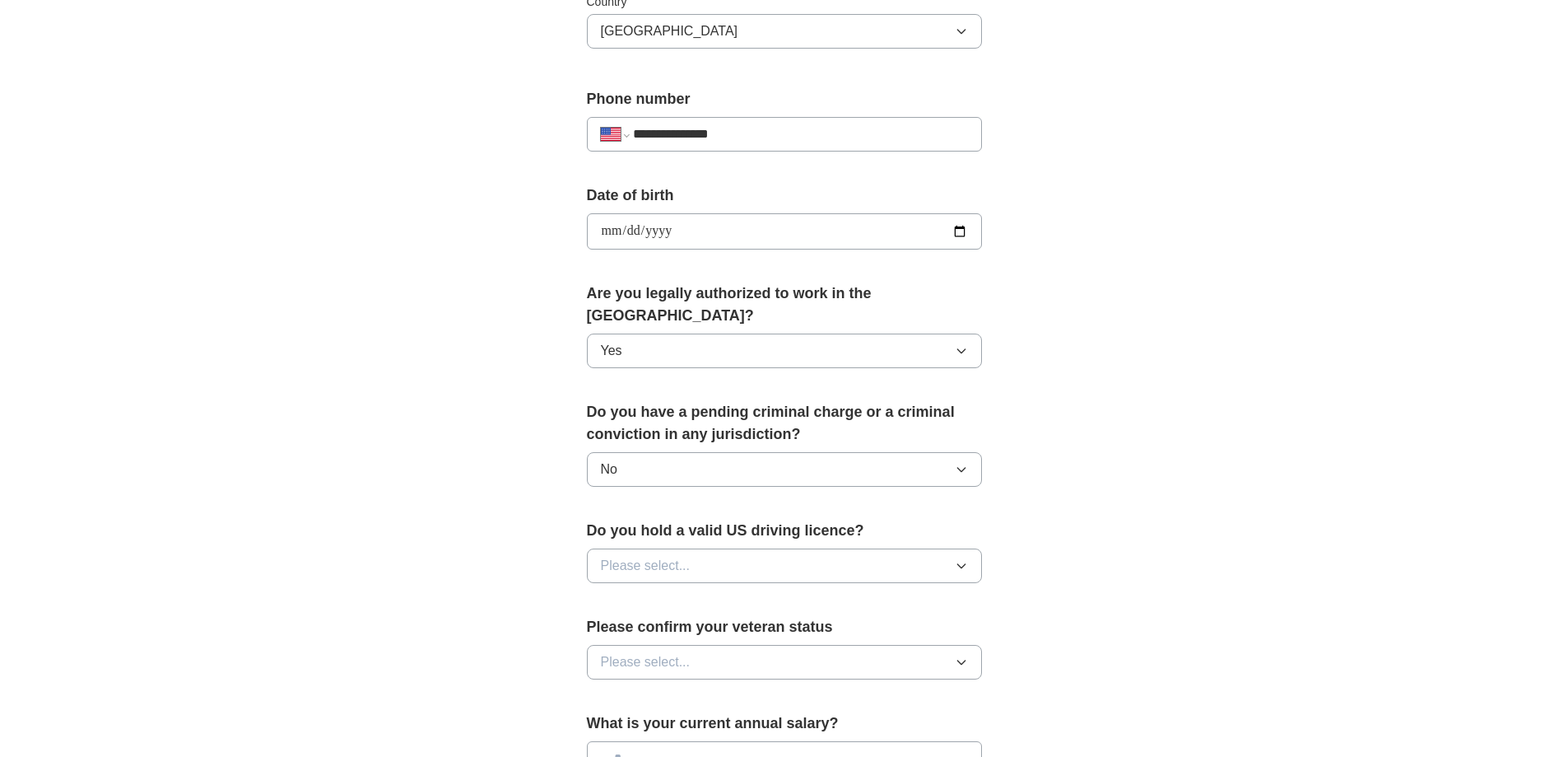
scroll to position [659, 0]
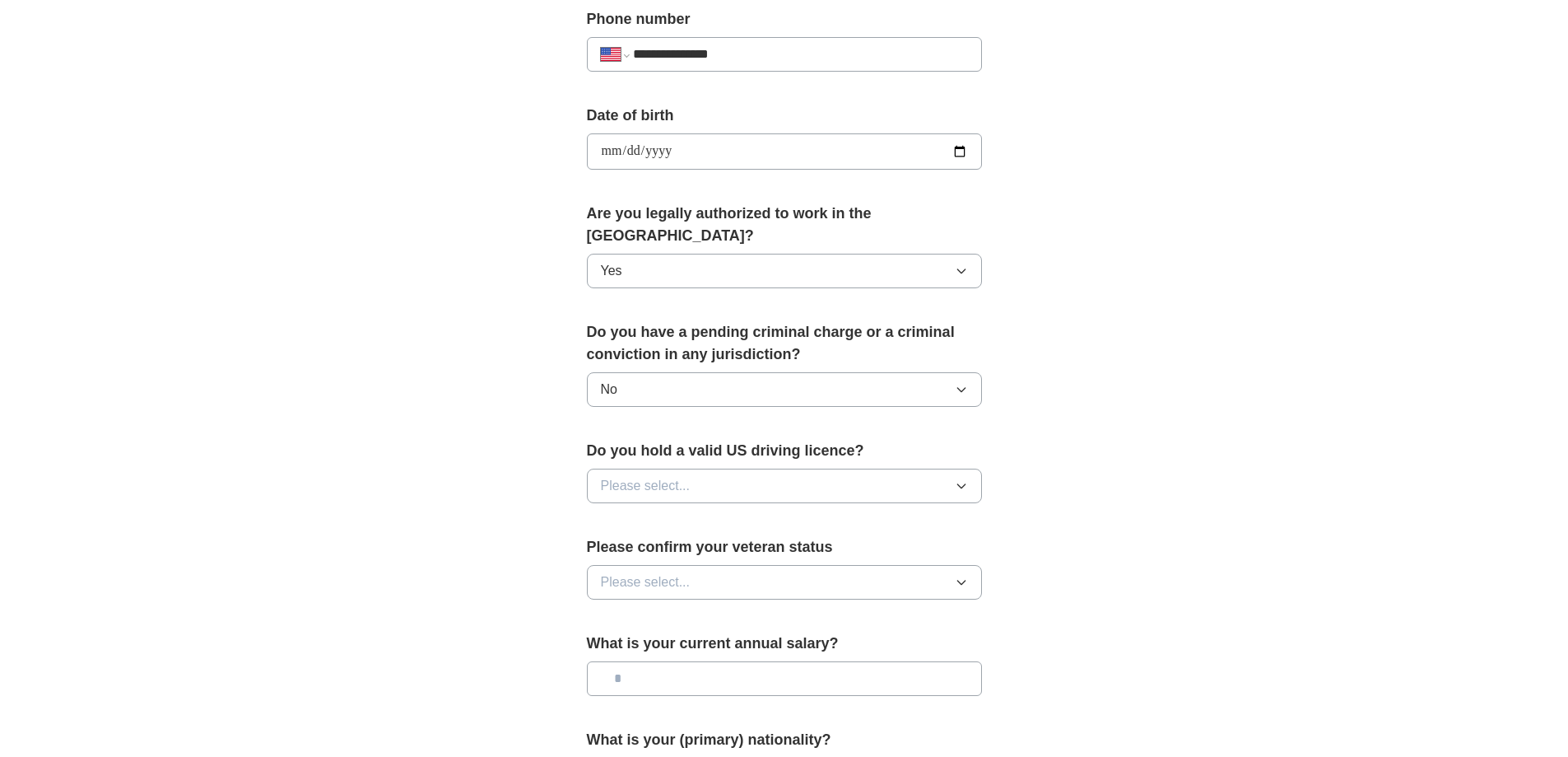
click at [655, 446] on div "Do you hold a valid US driving licence? Please select..." at bounding box center [784, 479] width 395 height 77
click at [664, 476] on span "Please select..." at bounding box center [645, 485] width 90 height 20
click at [664, 513] on div "Yes" at bounding box center [784, 523] width 367 height 20
click at [686, 572] on span "Please select..." at bounding box center [645, 582] width 90 height 20
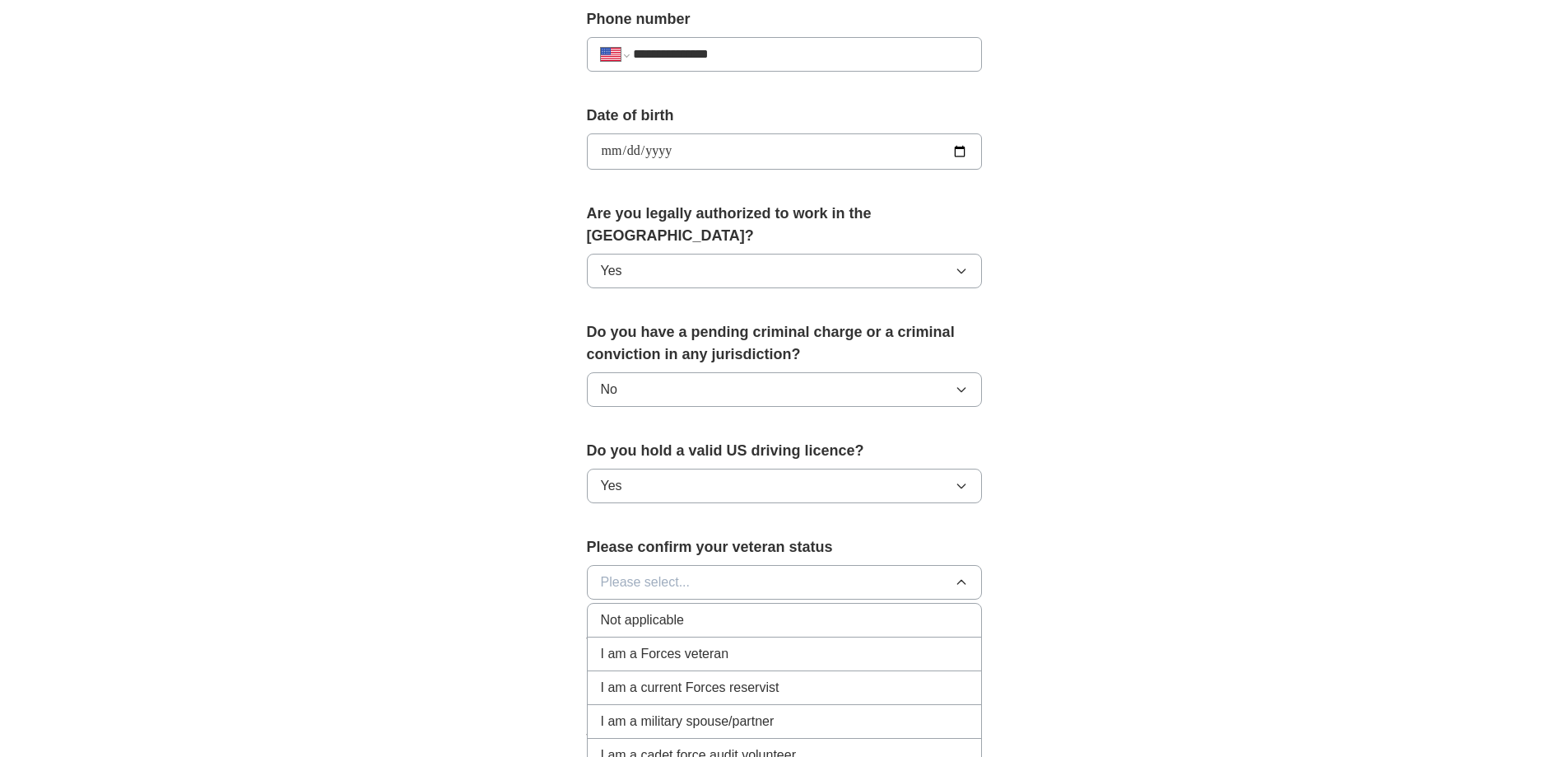
scroll to position [905, 0]
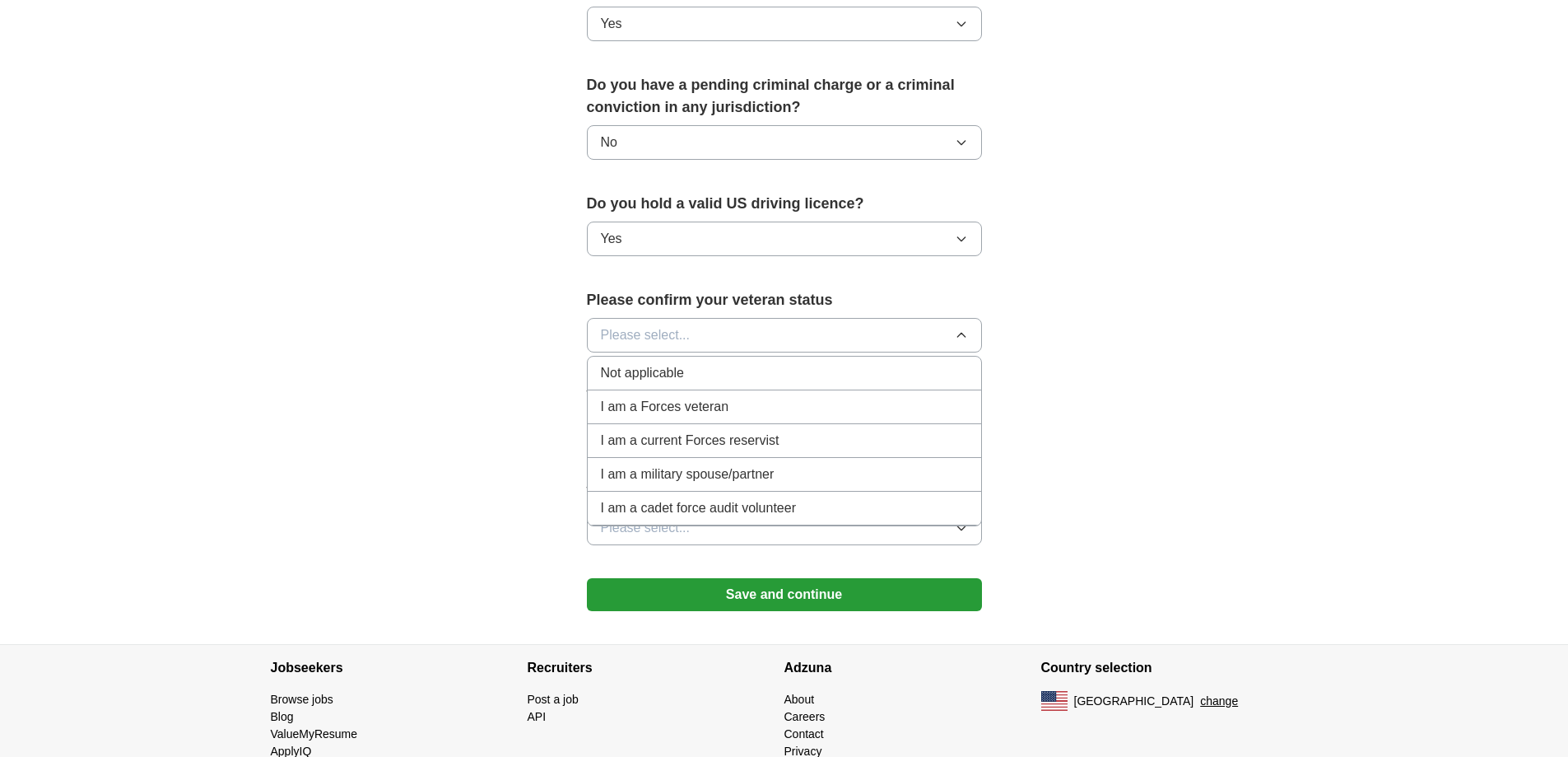
click at [700, 361] on li "Not applicable" at bounding box center [784, 373] width 394 height 34
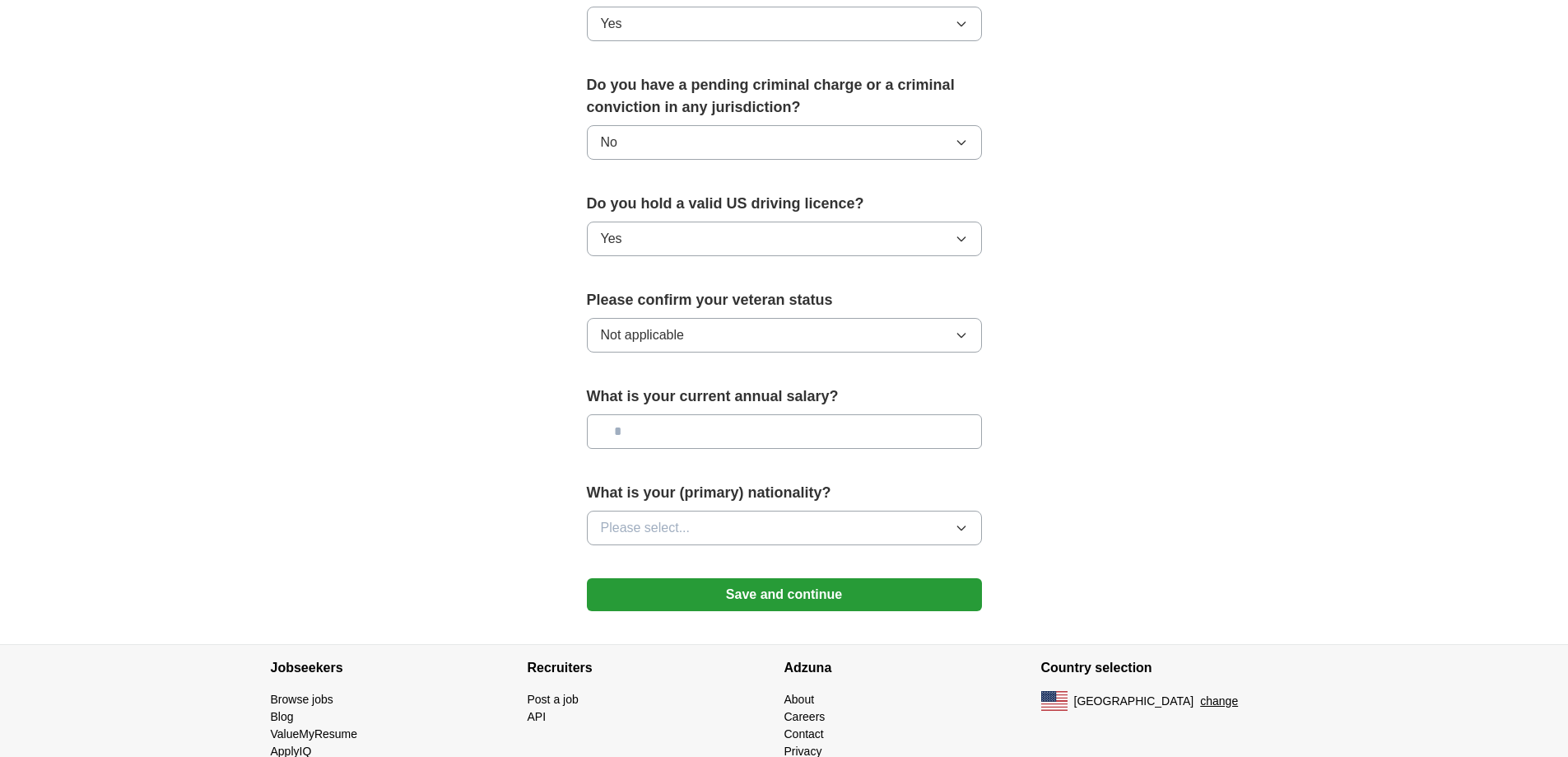
click at [707, 414] on input "text" at bounding box center [784, 431] width 395 height 35
click at [723, 510] on button "Please select..." at bounding box center [784, 528] width 395 height 35
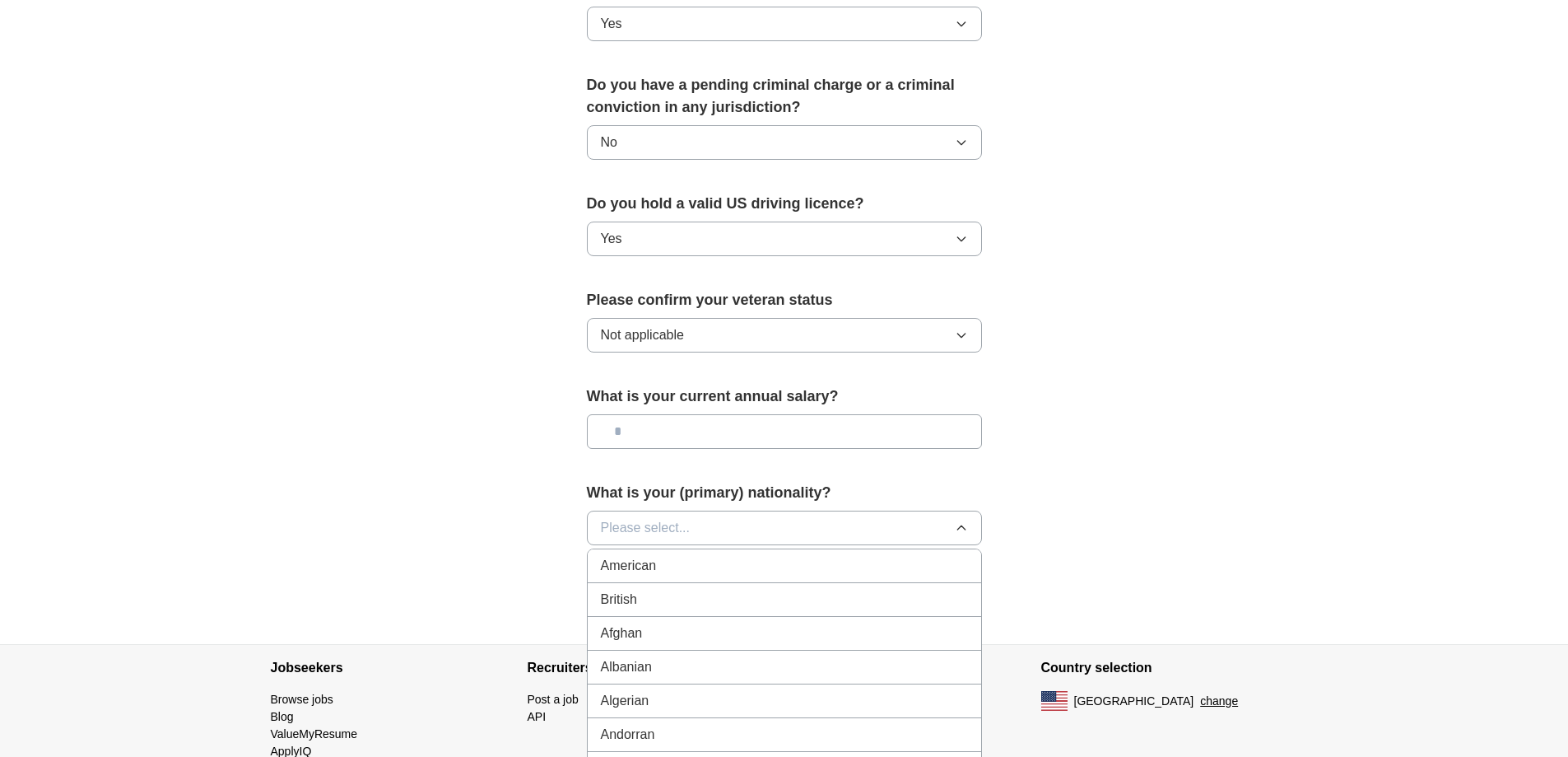
click at [729, 556] on div "American" at bounding box center [784, 565] width 367 height 20
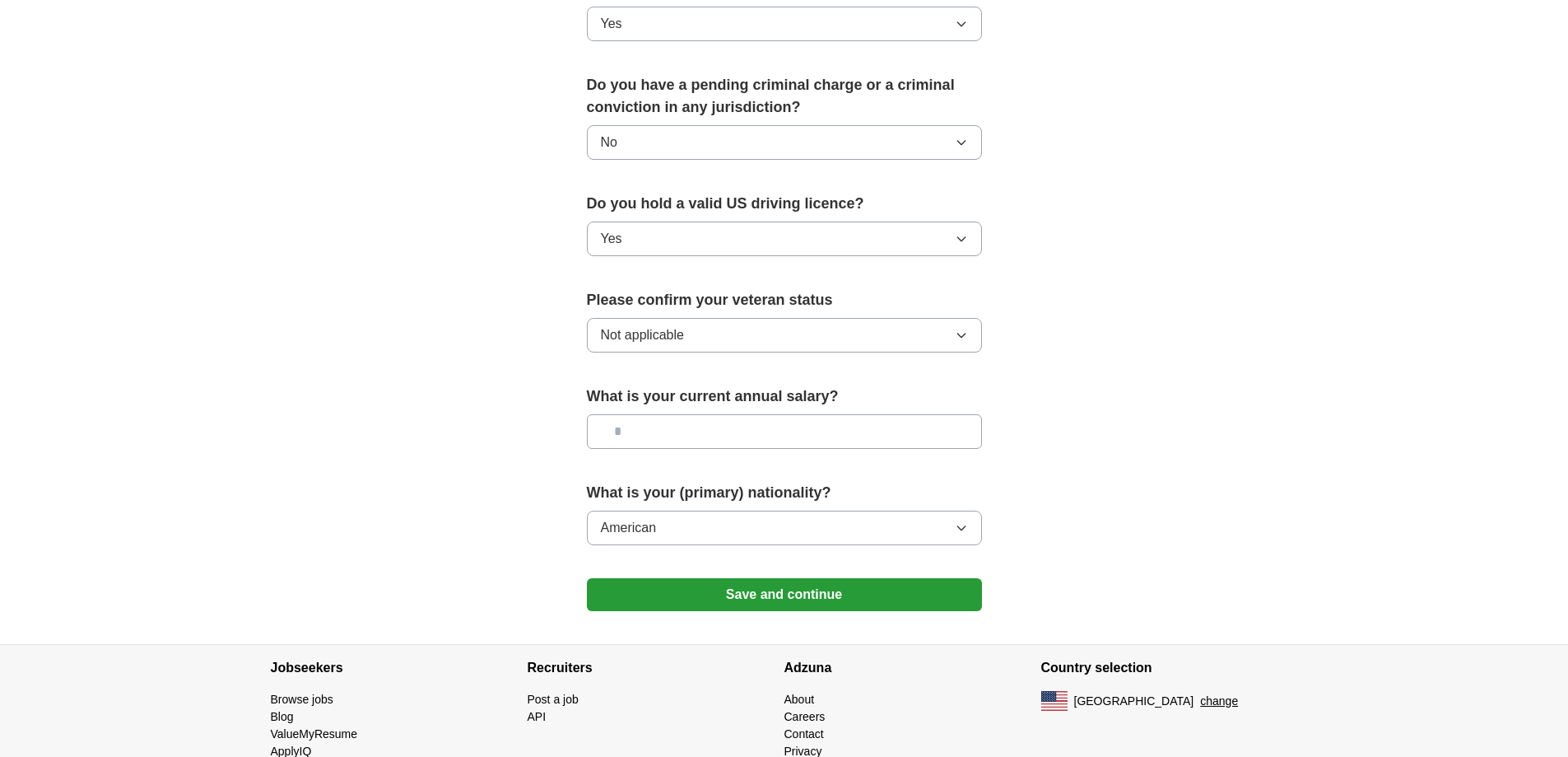
click at [747, 578] on button "Save and continue" at bounding box center [784, 594] width 395 height 33
